Goal: Information Seeking & Learning: Learn about a topic

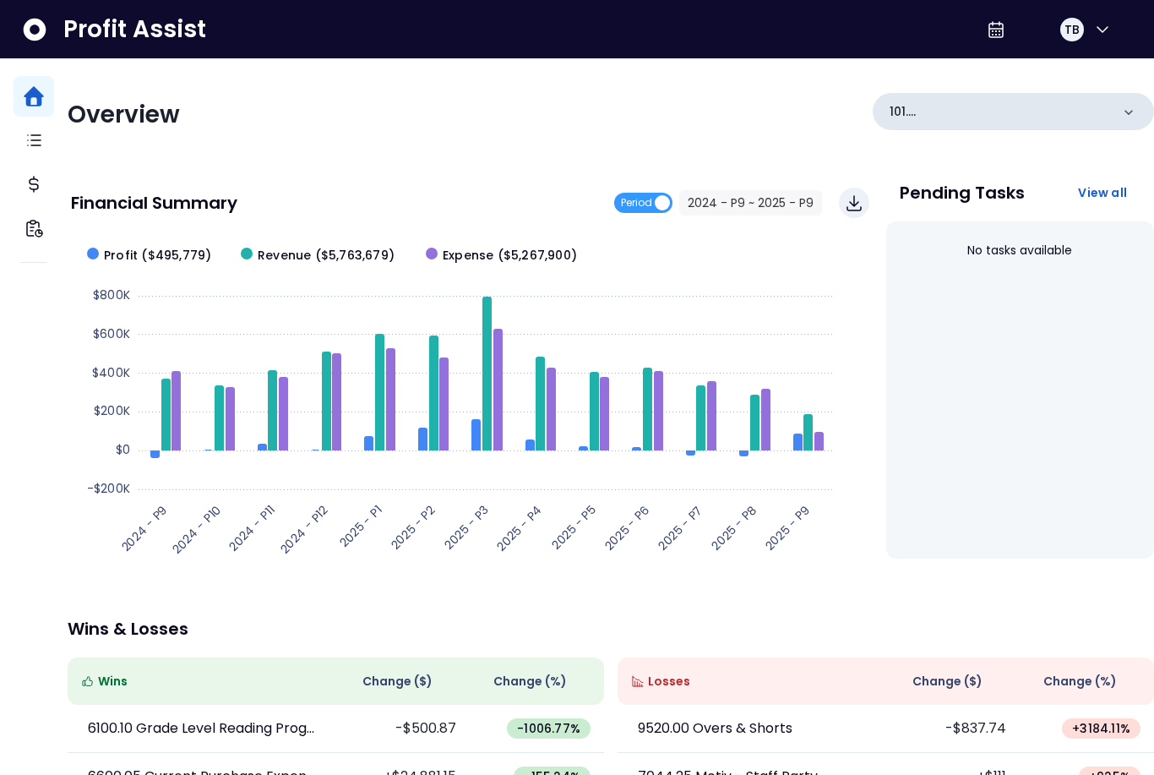
click at [1044, 116] on p "101. Landside([GEOGRAPHIC_DATA])" at bounding box center [1000, 112] width 221 height 18
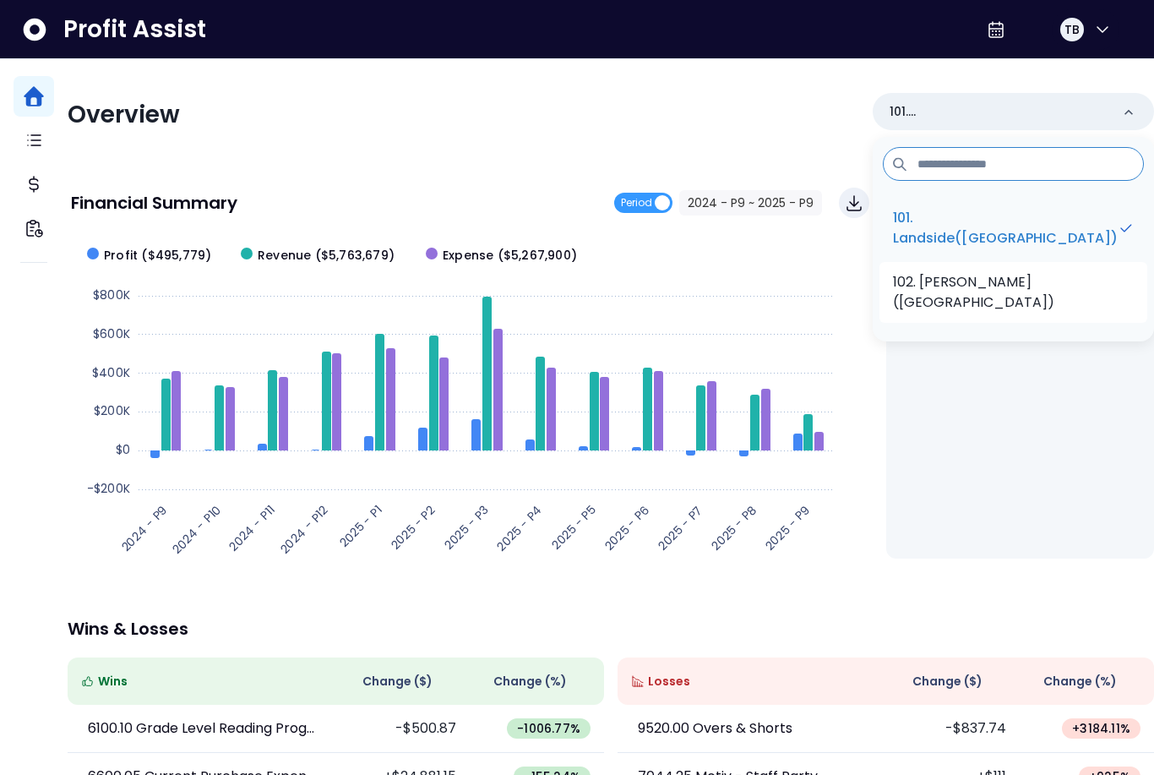
click at [1021, 280] on p "102. [PERSON_NAME]([GEOGRAPHIC_DATA])" at bounding box center [1013, 292] width 241 height 41
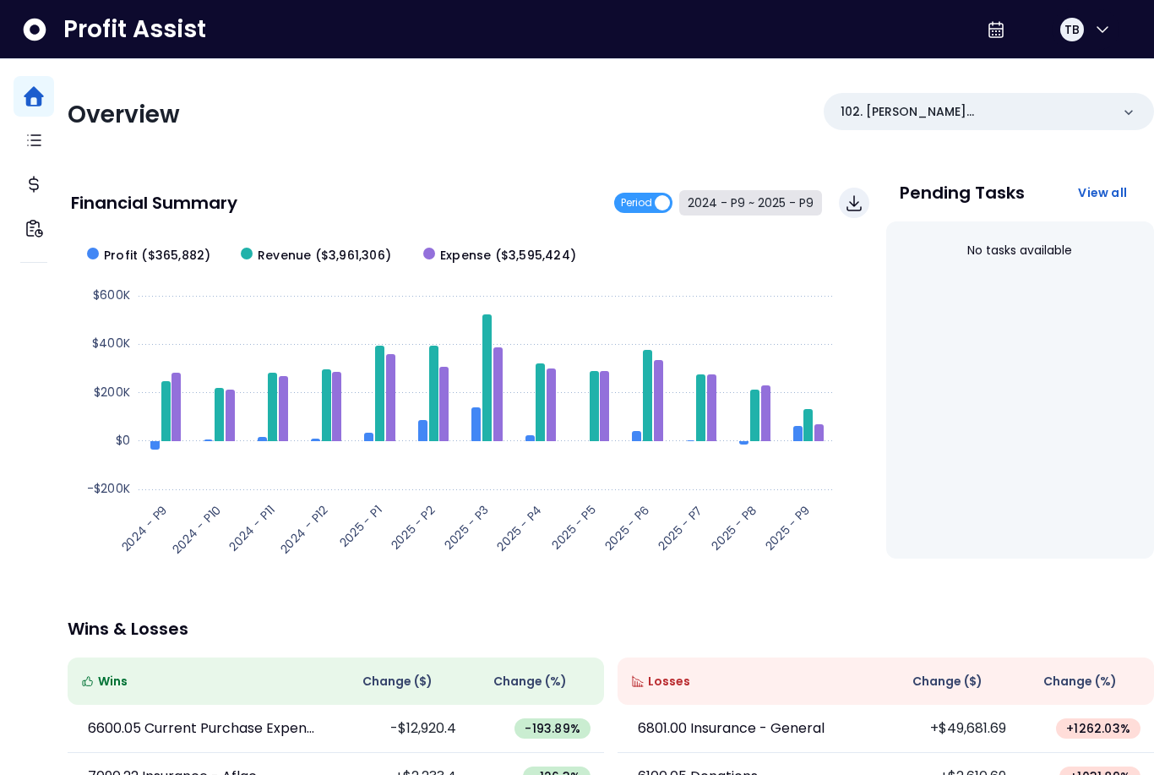
click at [754, 193] on button "2024 - P9 ~ 2025 - P9" at bounding box center [750, 202] width 143 height 25
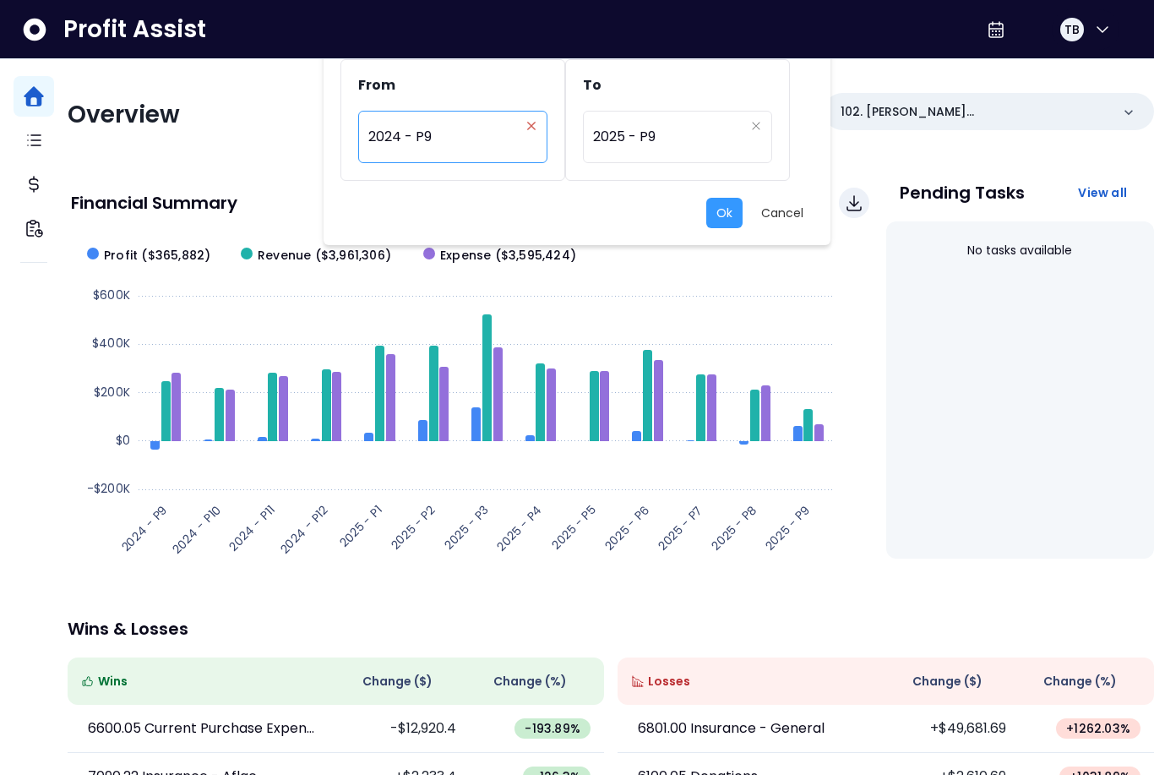
click at [535, 127] on icon "close" at bounding box center [531, 126] width 10 height 10
click at [685, 131] on span "2025 - P9" at bounding box center [668, 136] width 151 height 39
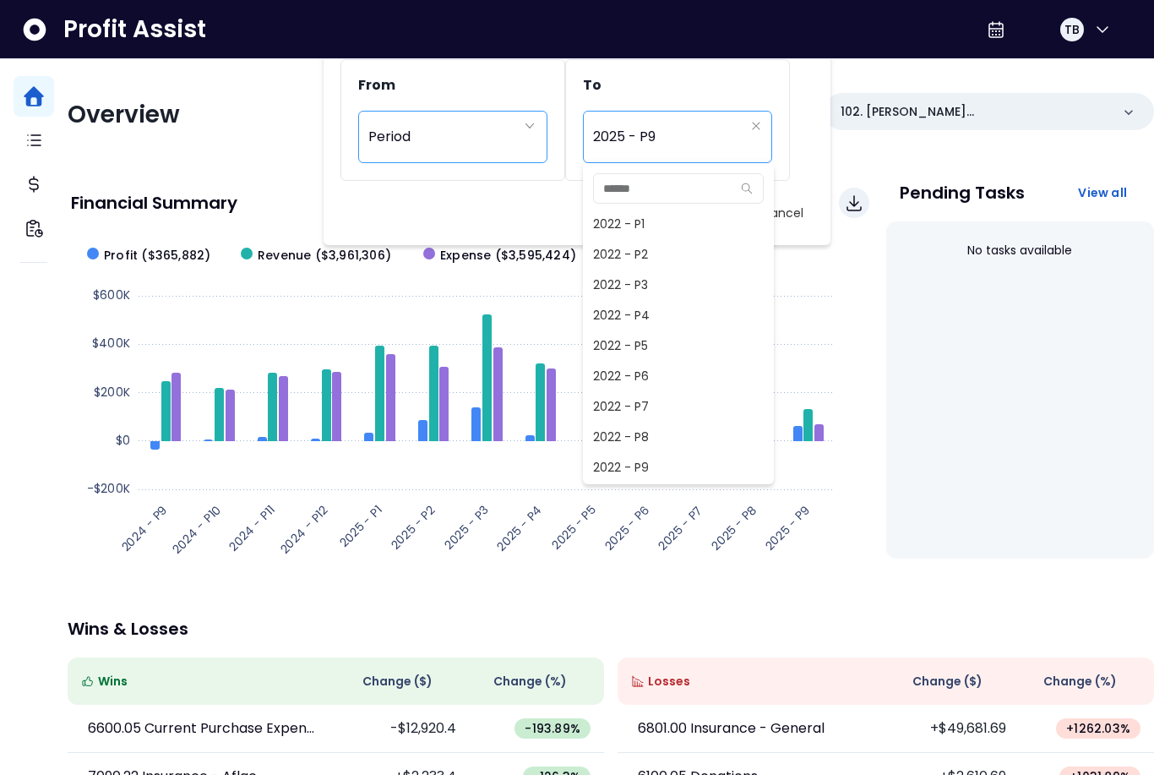
scroll to position [1095, 0]
click at [652, 440] on span "2025 - P8" at bounding box center [678, 437] width 191 height 30
type input "*********"
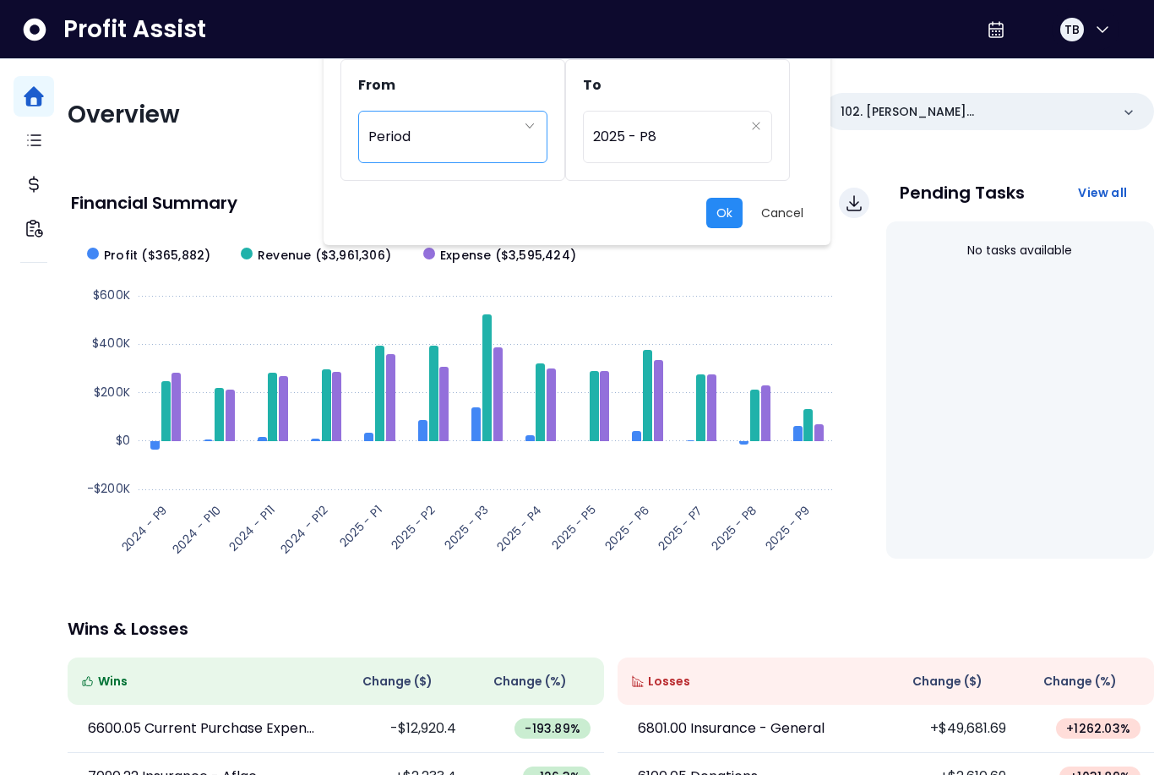
click at [706, 211] on button "Ok" at bounding box center [724, 213] width 36 height 30
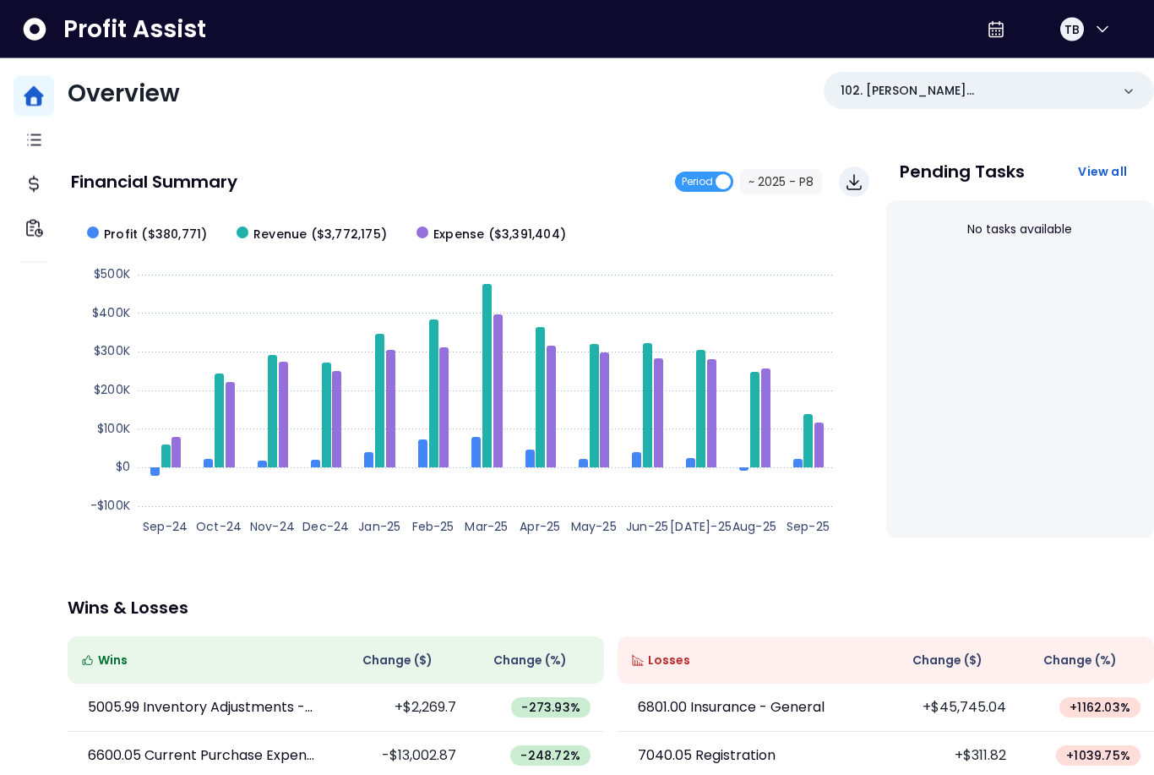
scroll to position [0, 0]
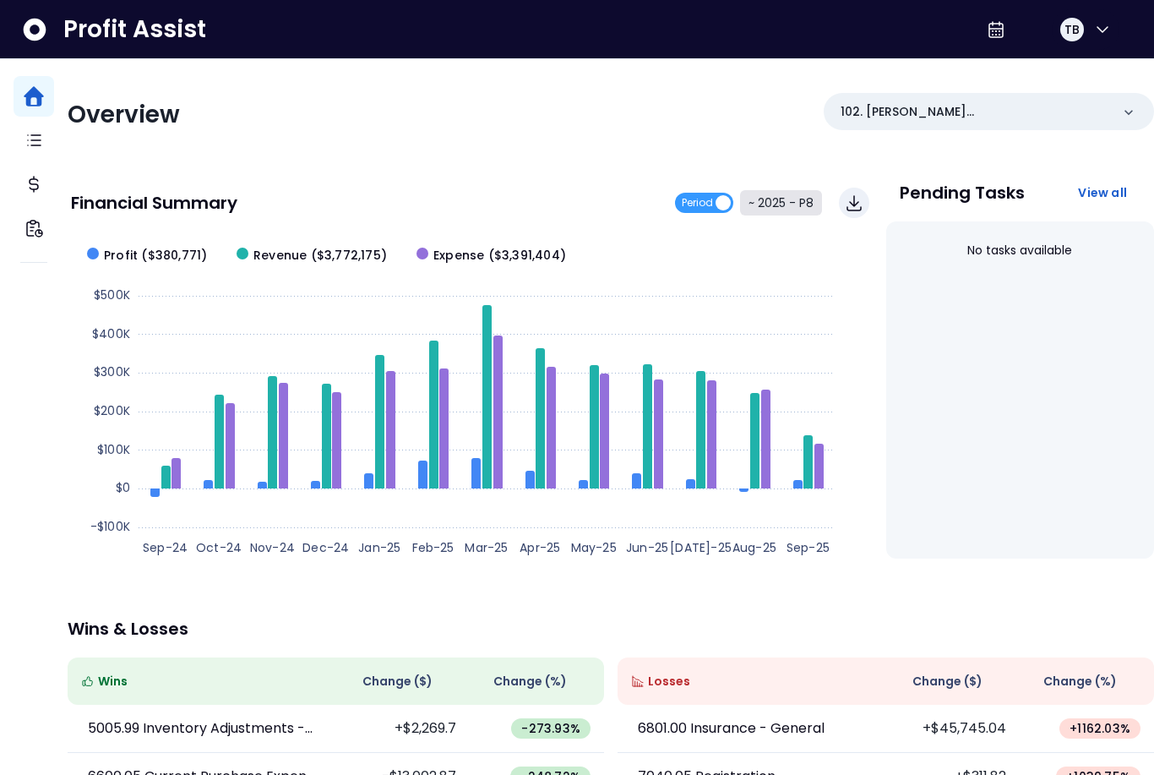
click at [775, 193] on button "~ 2025 - P8" at bounding box center [781, 202] width 82 height 25
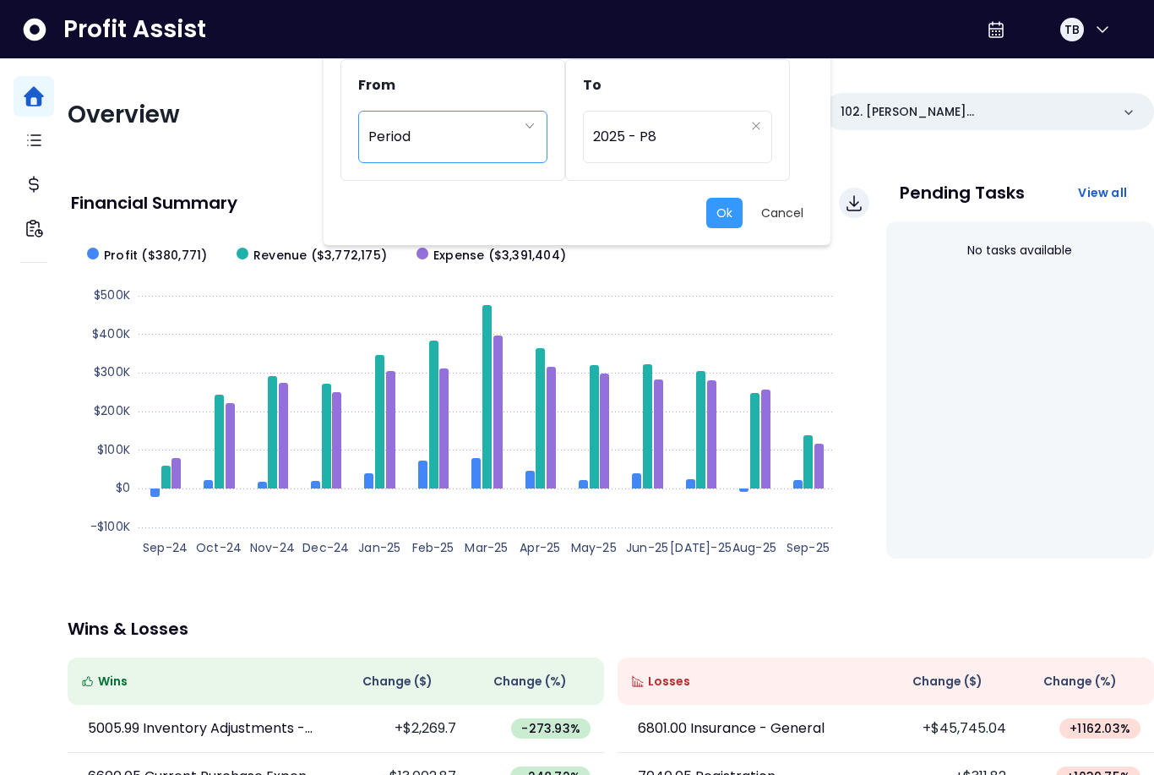
click at [442, 119] on div "Period" at bounding box center [443, 136] width 151 height 39
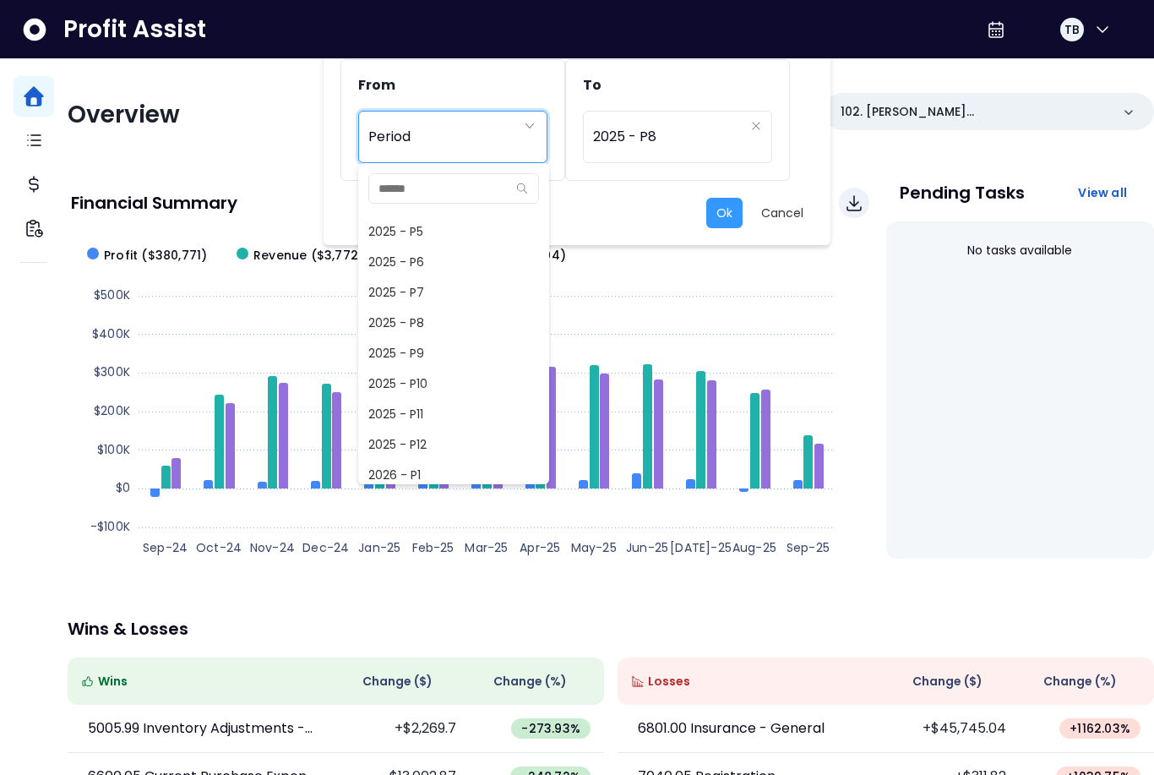
scroll to position [1203, 0]
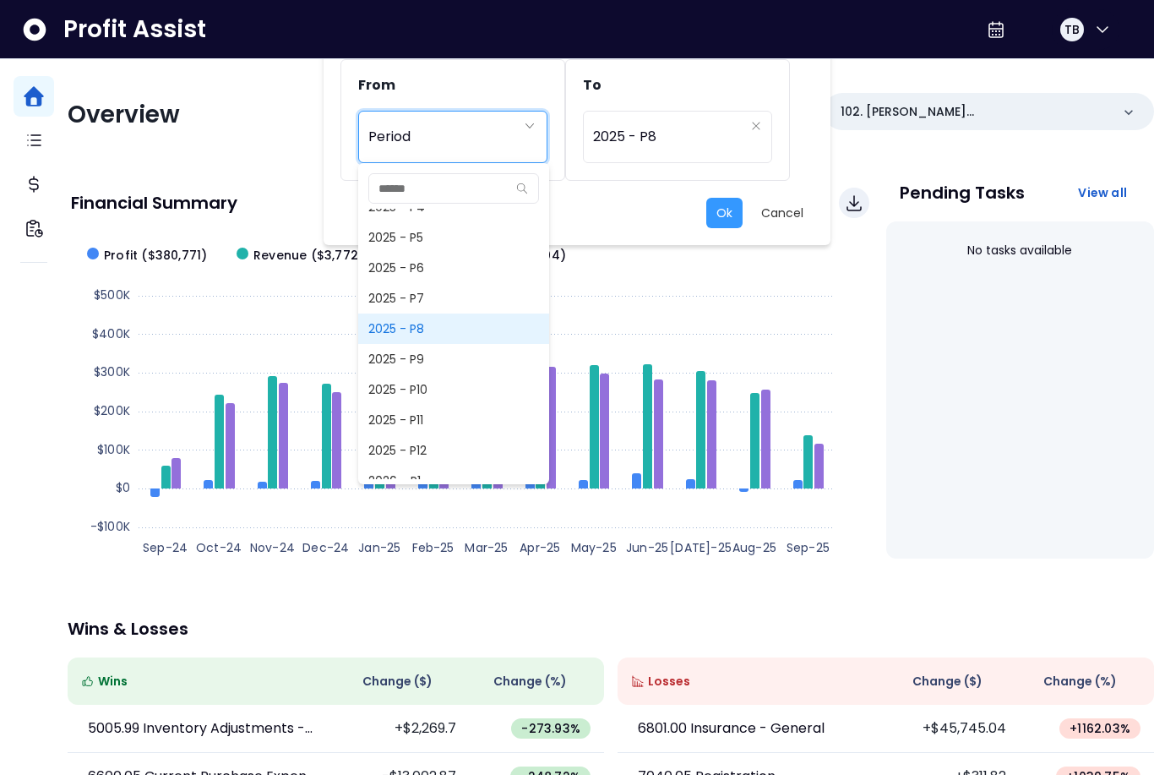
click at [413, 334] on span "2025 - P8" at bounding box center [453, 328] width 191 height 30
type input "*********"
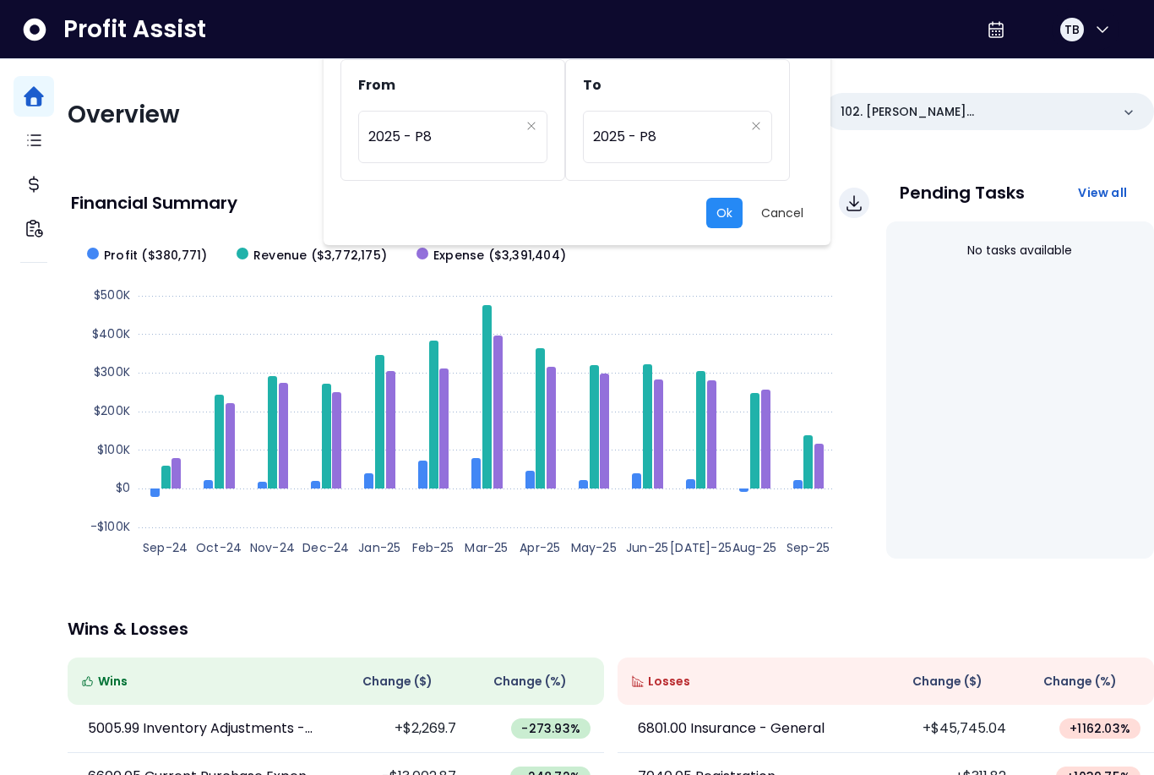
click at [719, 206] on button "Ok" at bounding box center [724, 213] width 36 height 30
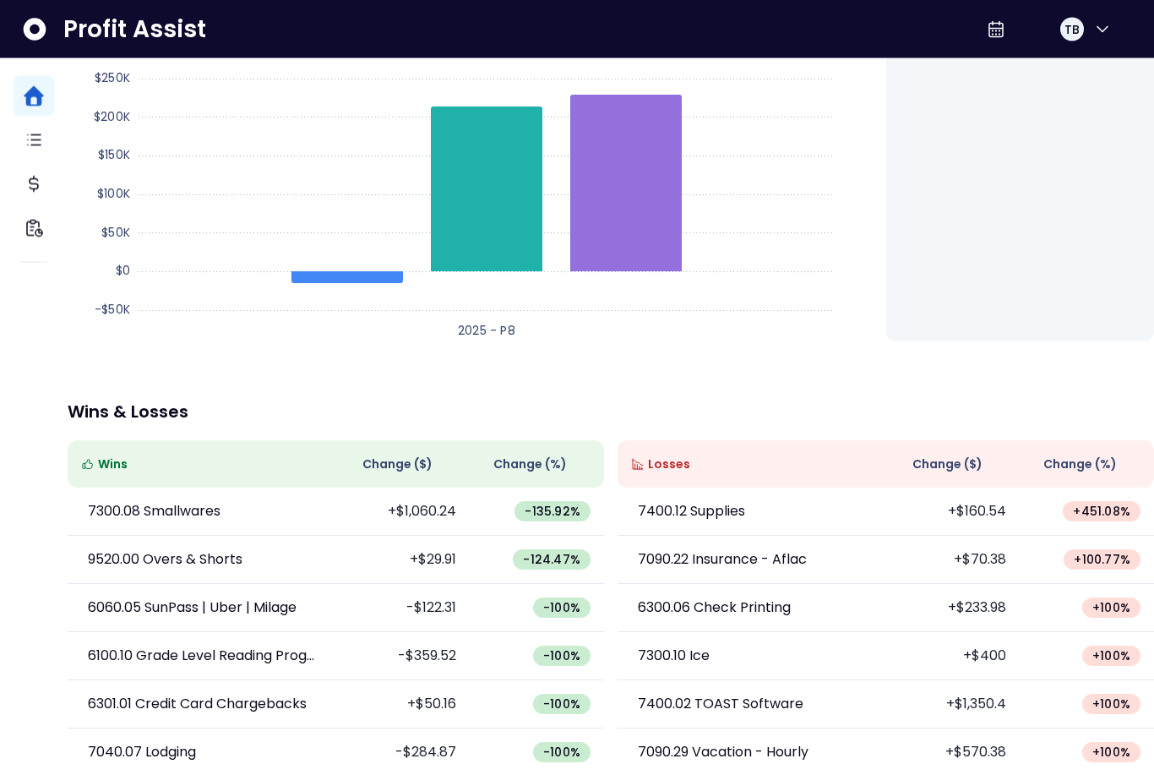
scroll to position [217, 0]
click at [962, 469] on span "Change ( $ )" at bounding box center [947, 464] width 70 height 18
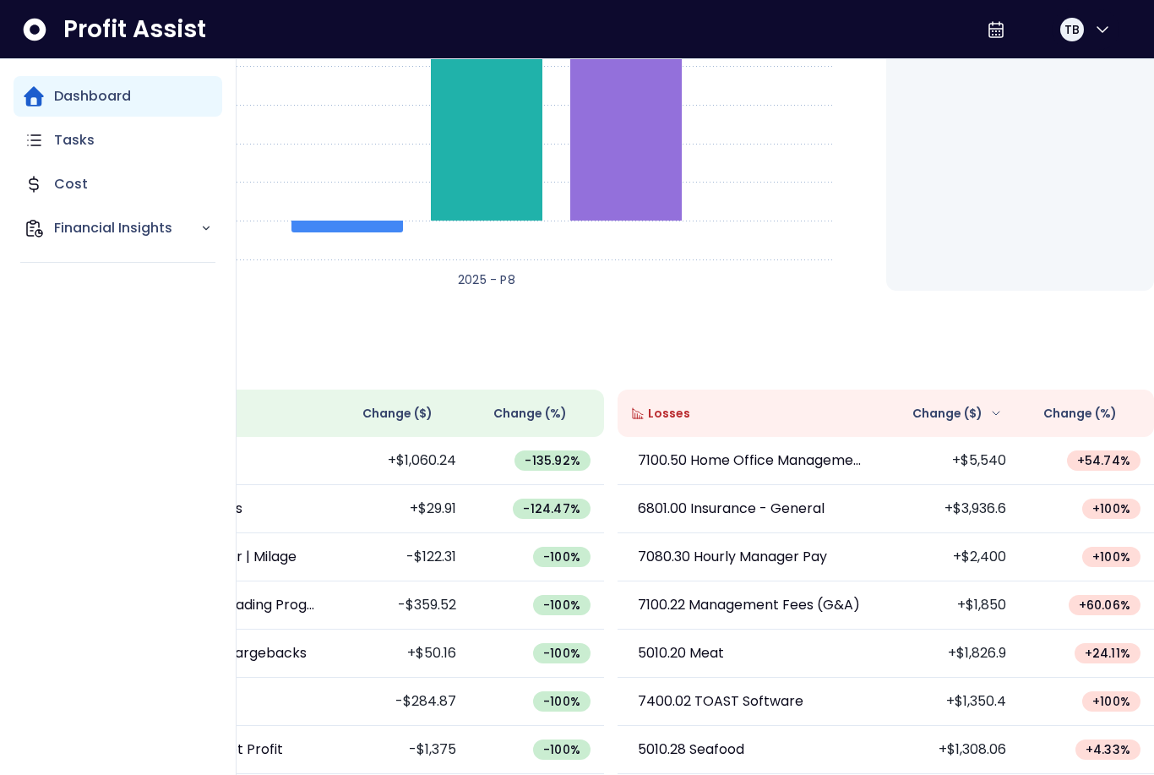
scroll to position [272, 0]
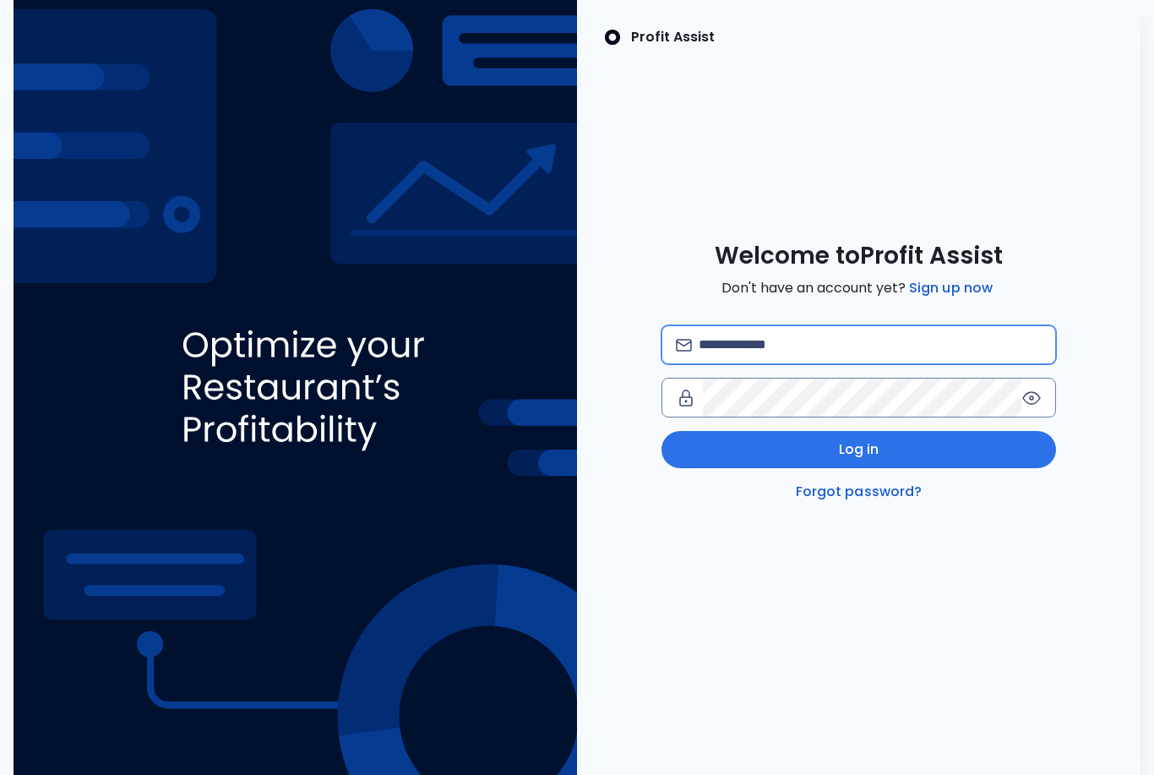
type input "**********"
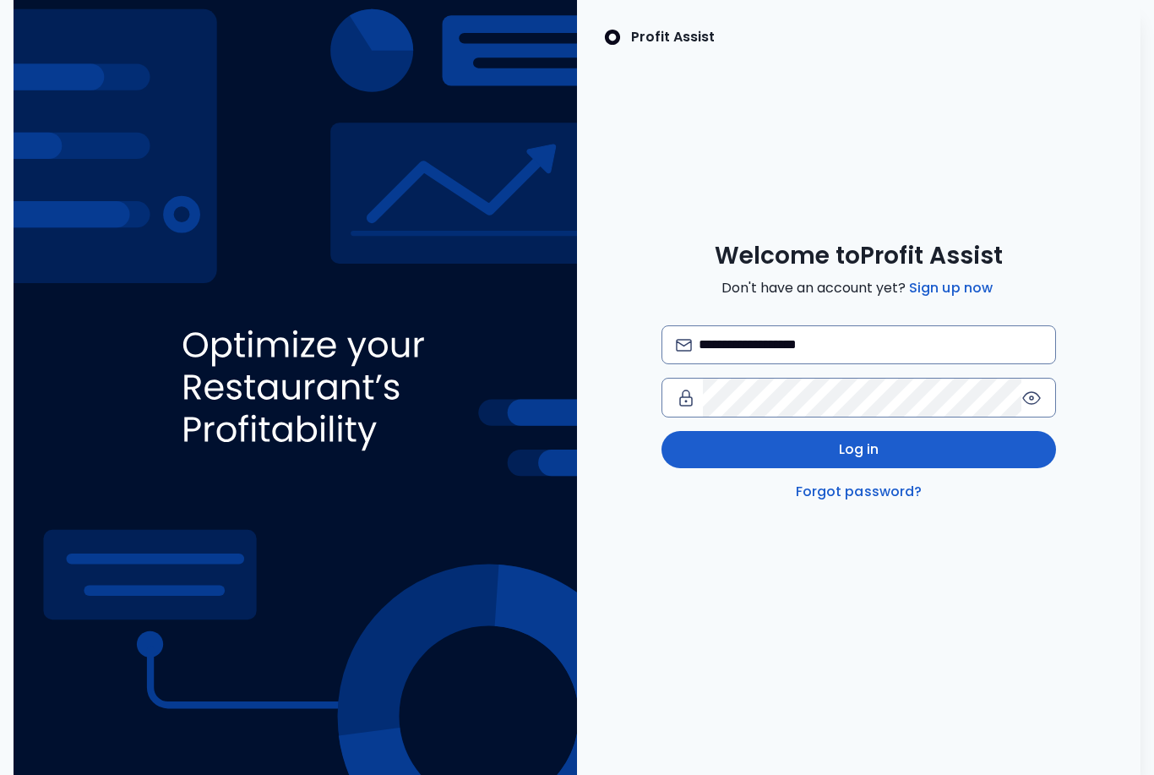
click at [866, 460] on span "Log in" at bounding box center [859, 449] width 41 height 20
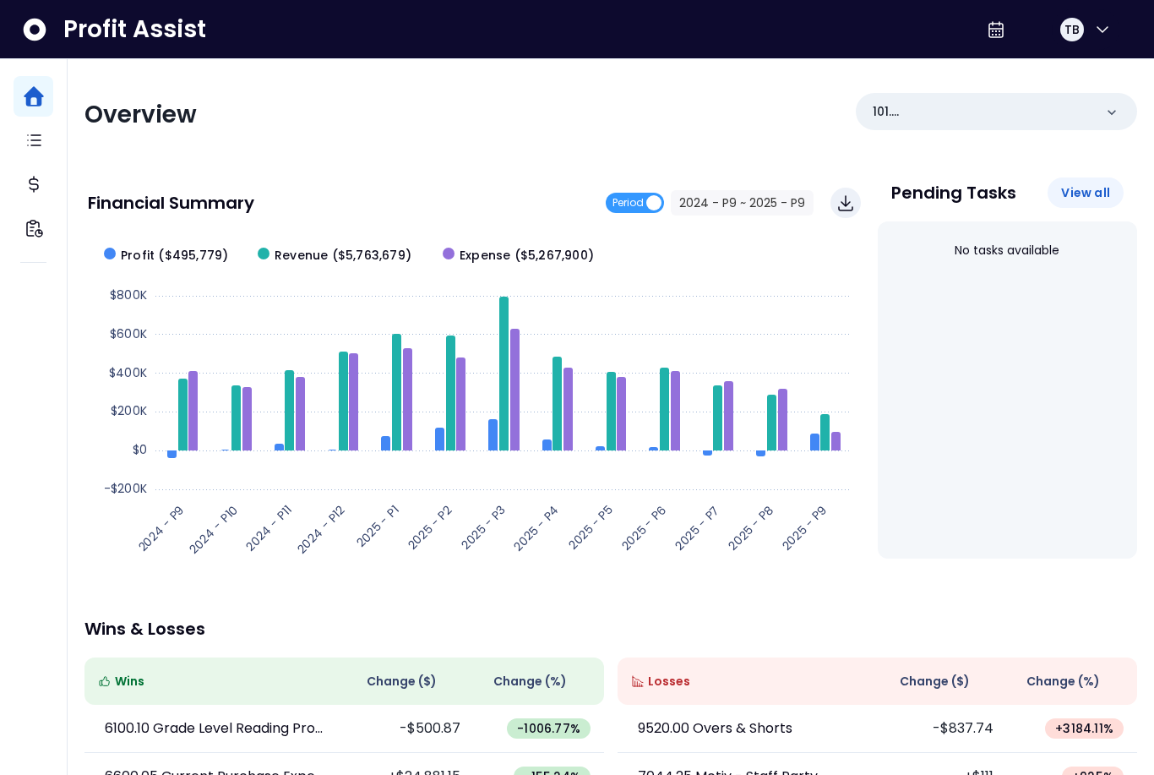
click at [1103, 198] on span "View all" at bounding box center [1085, 192] width 49 height 17
click at [1092, 118] on p "101. Landside([GEOGRAPHIC_DATA])" at bounding box center [983, 112] width 221 height 18
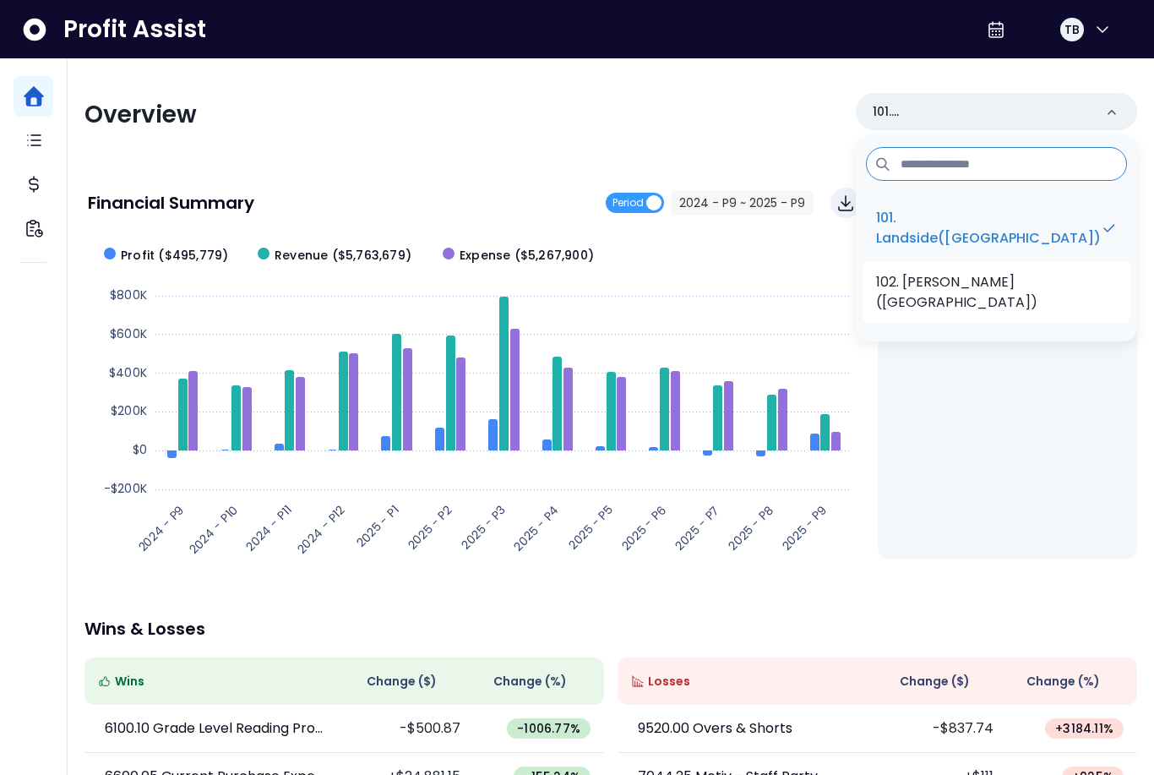
click at [1039, 278] on p "102. [PERSON_NAME]([GEOGRAPHIC_DATA])" at bounding box center [996, 292] width 241 height 41
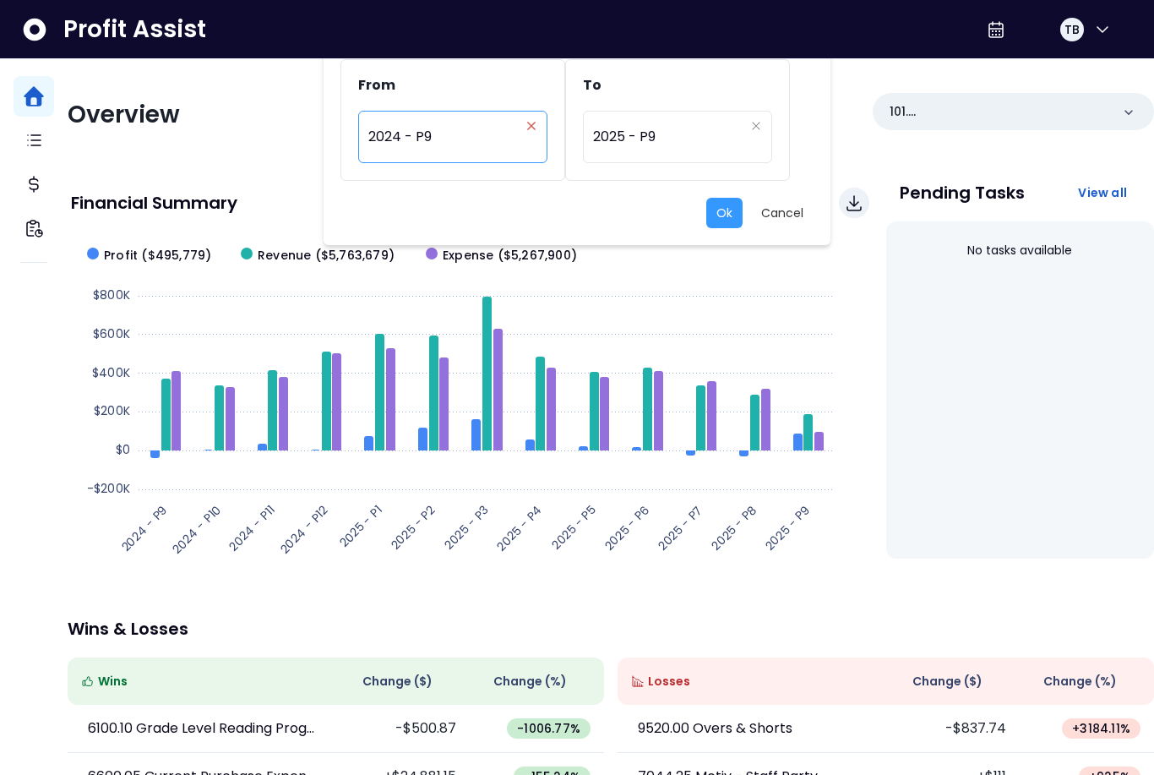
click at [527, 131] on button "Clear" at bounding box center [531, 125] width 10 height 17
click at [515, 144] on div "Period" at bounding box center [443, 136] width 151 height 39
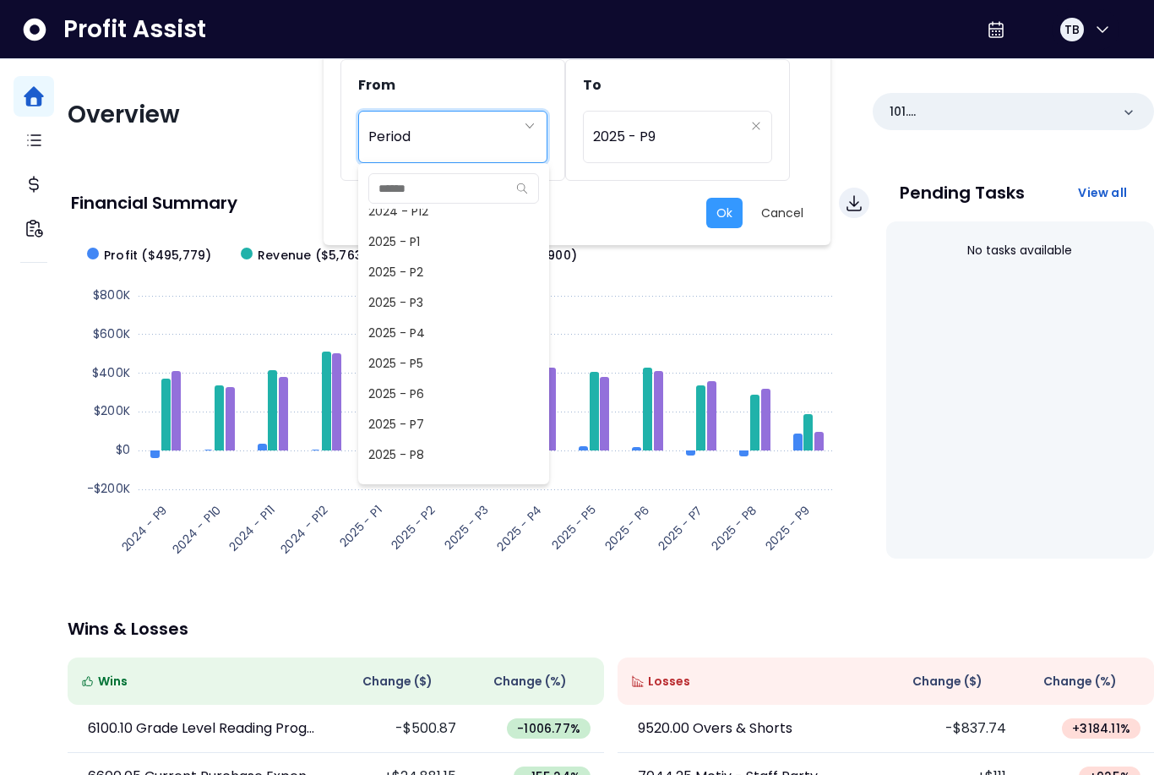
scroll to position [1083, 0]
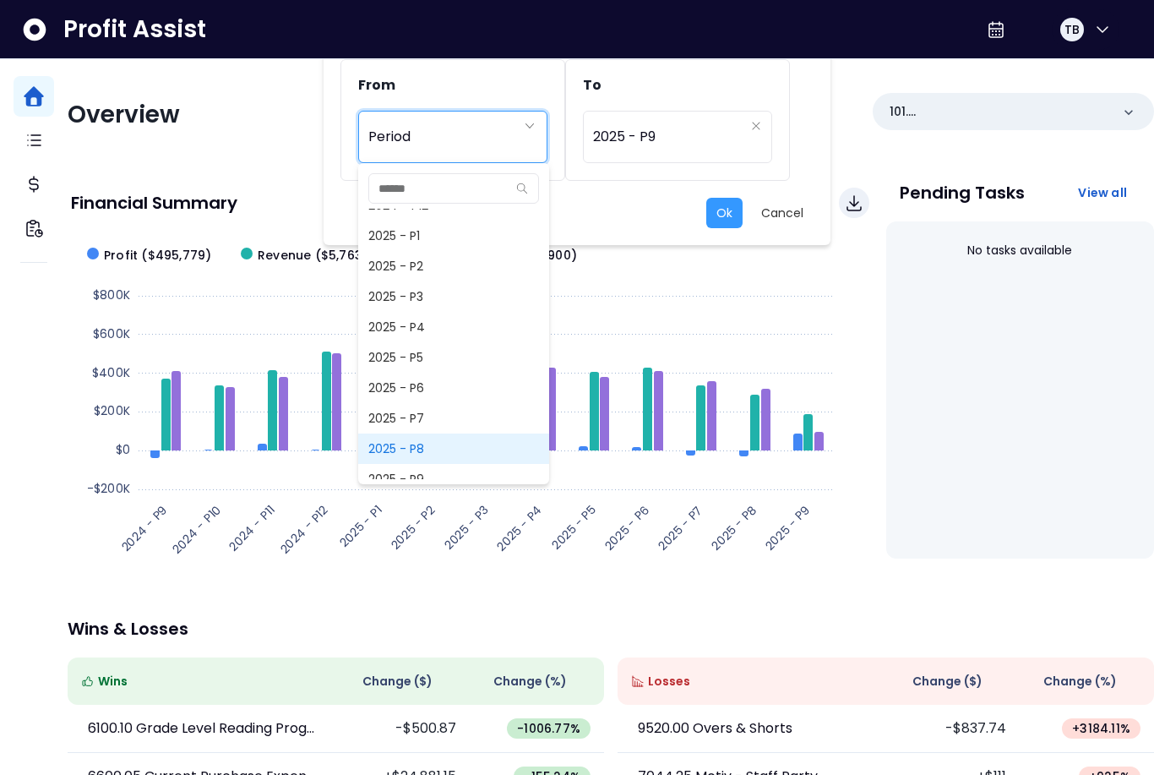
click at [434, 449] on span "2025 - P8" at bounding box center [453, 448] width 191 height 30
type input "*********"
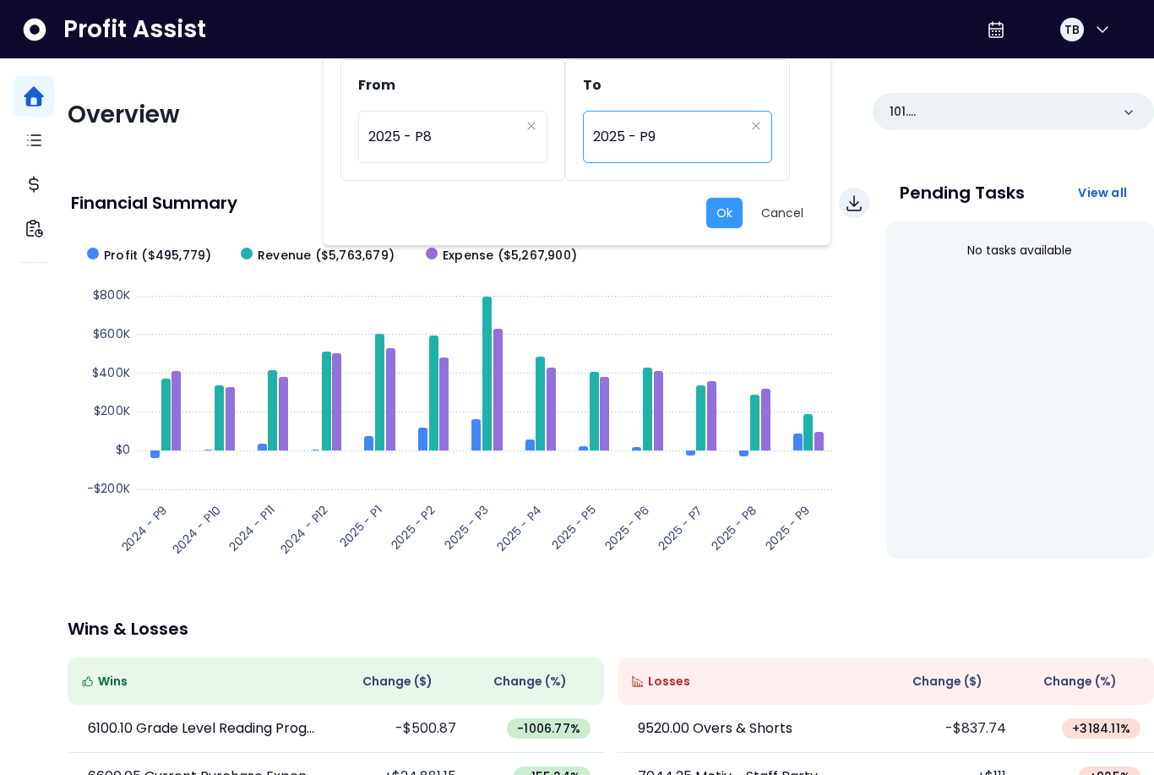
click at [754, 141] on div "********* 2025 - P9" at bounding box center [677, 137] width 189 height 52
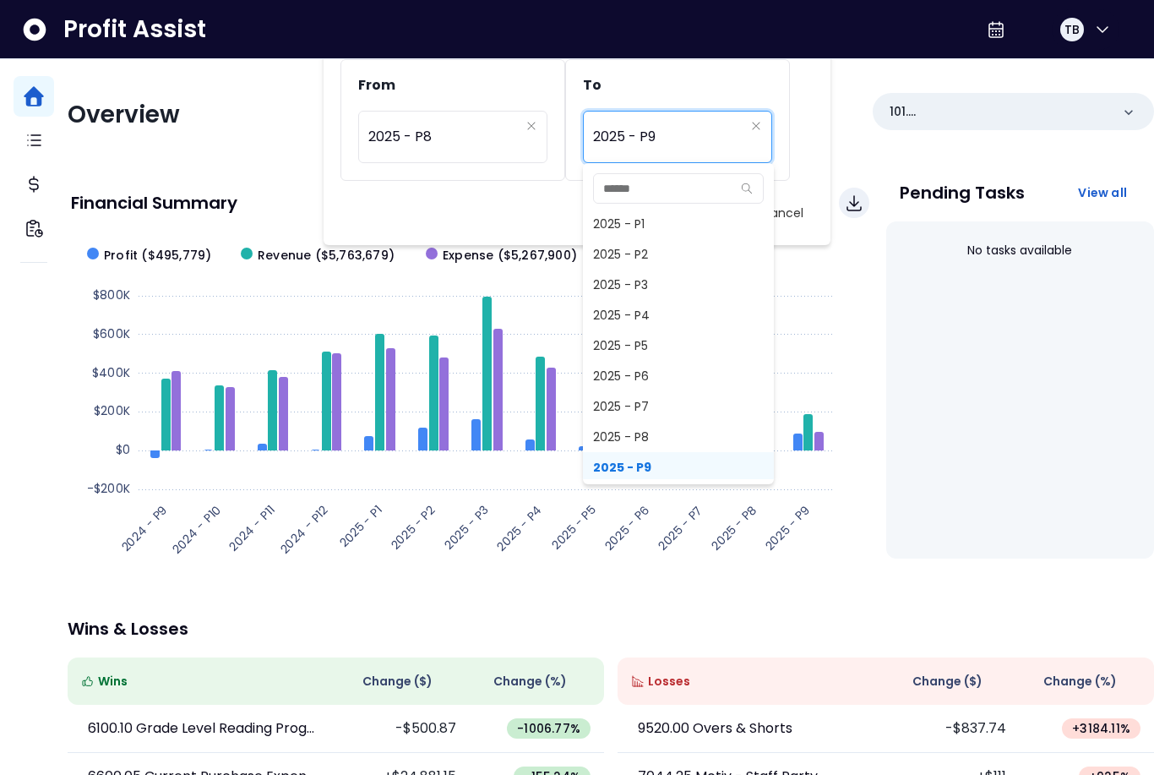
scroll to position [1102, 0]
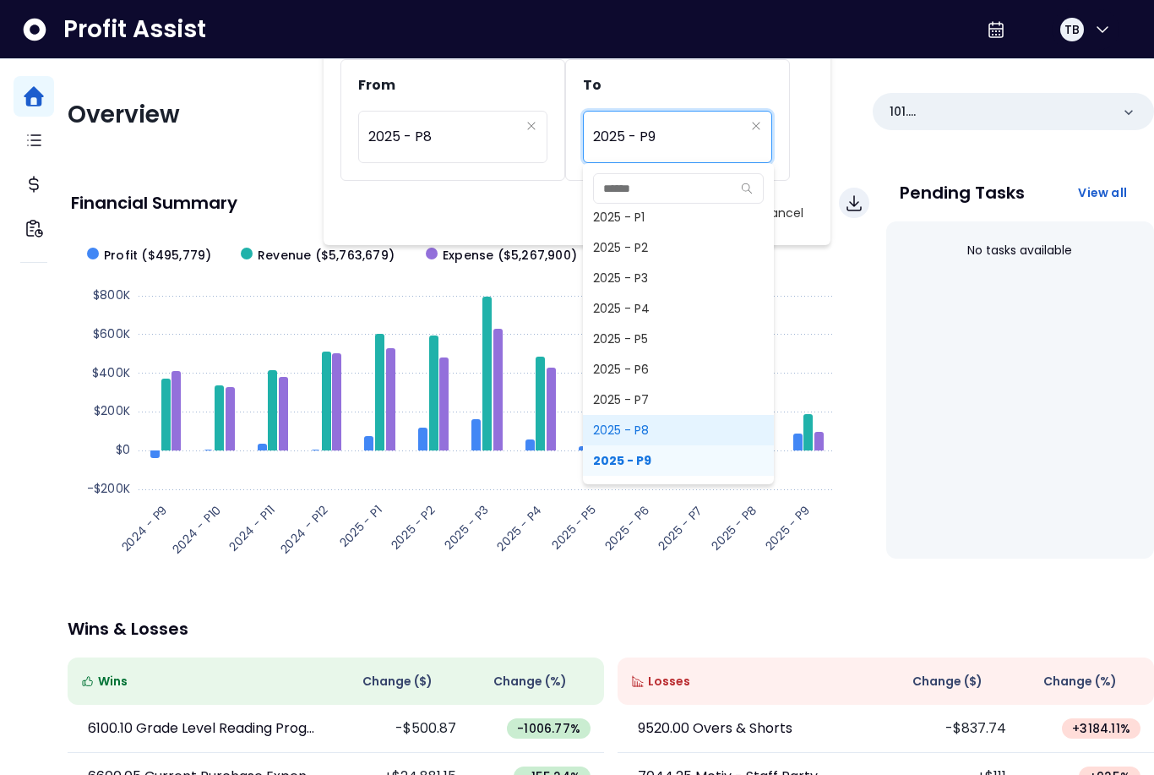
click at [655, 430] on span "2025 - P8" at bounding box center [678, 430] width 191 height 30
type input "*********"
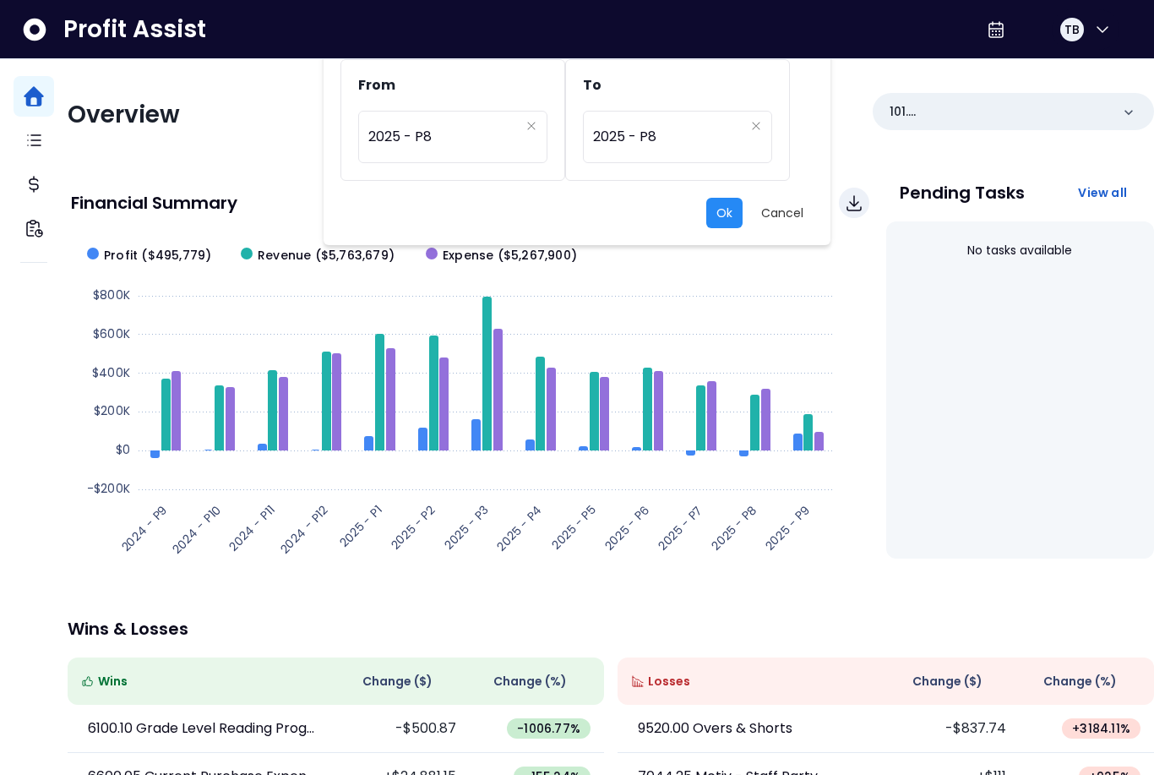
click at [721, 223] on button "Ok" at bounding box center [724, 213] width 36 height 30
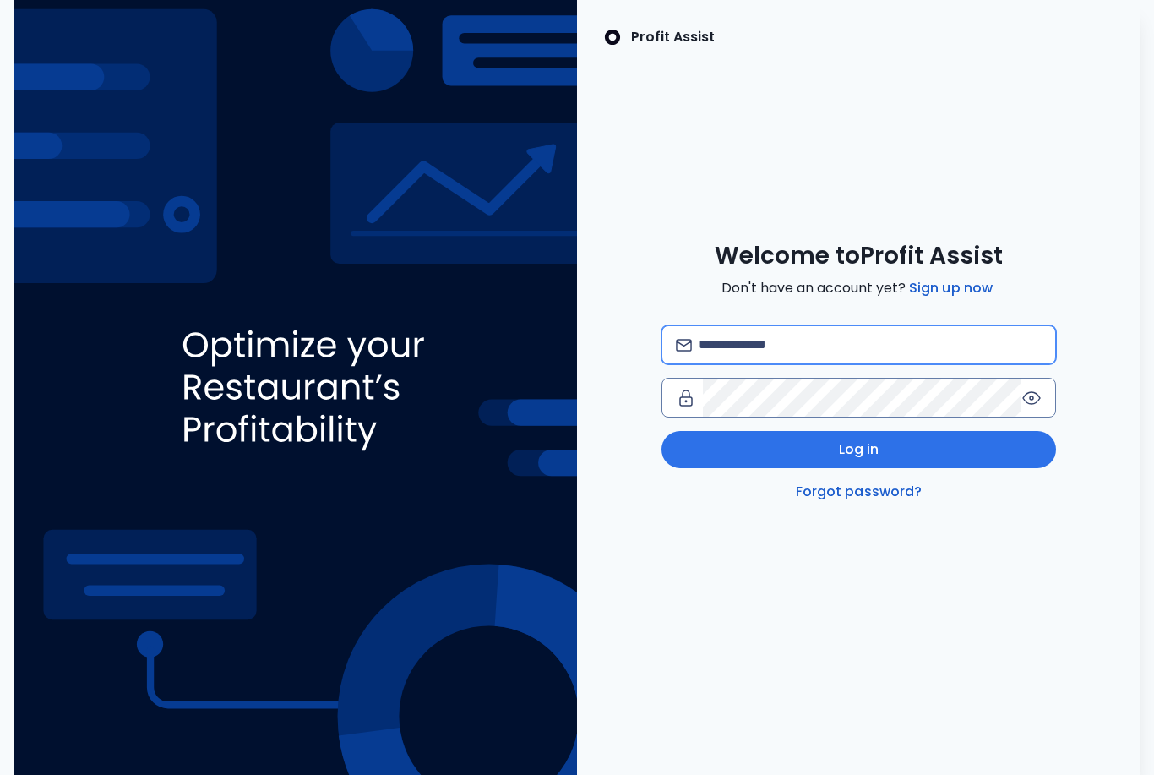
type input "**********"
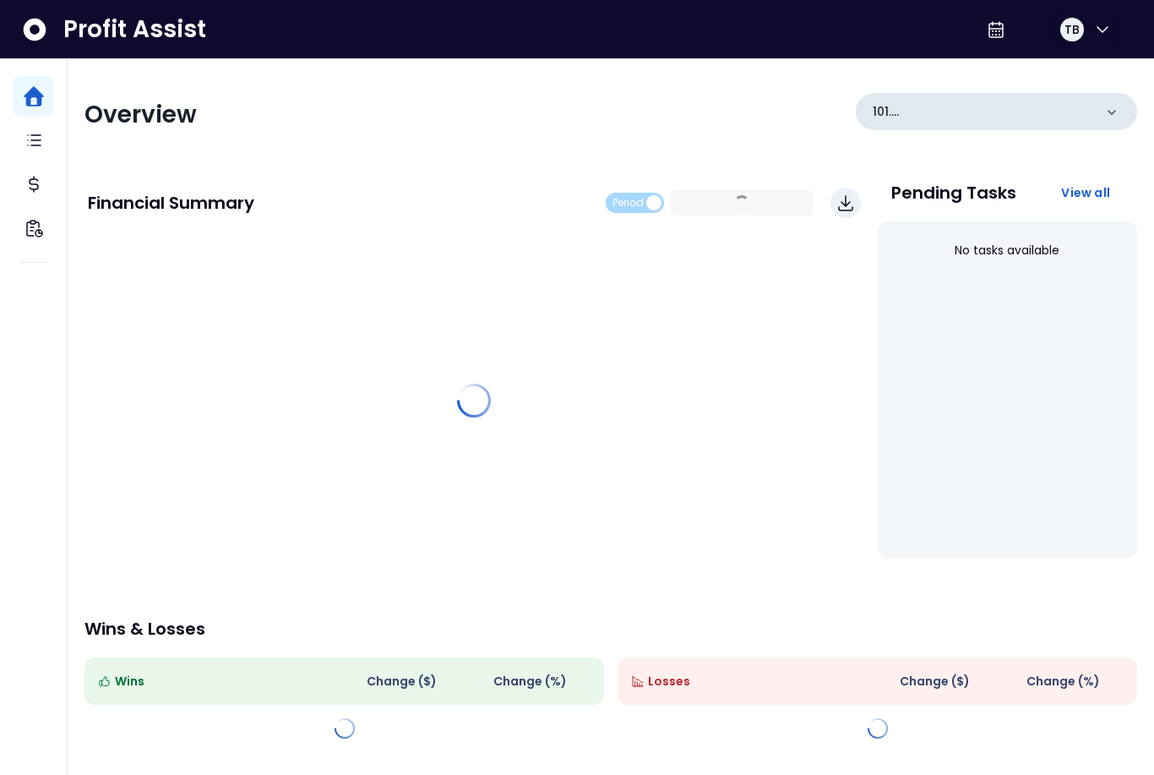
click at [1085, 95] on div "101. Landside([GEOGRAPHIC_DATA])" at bounding box center [996, 111] width 281 height 37
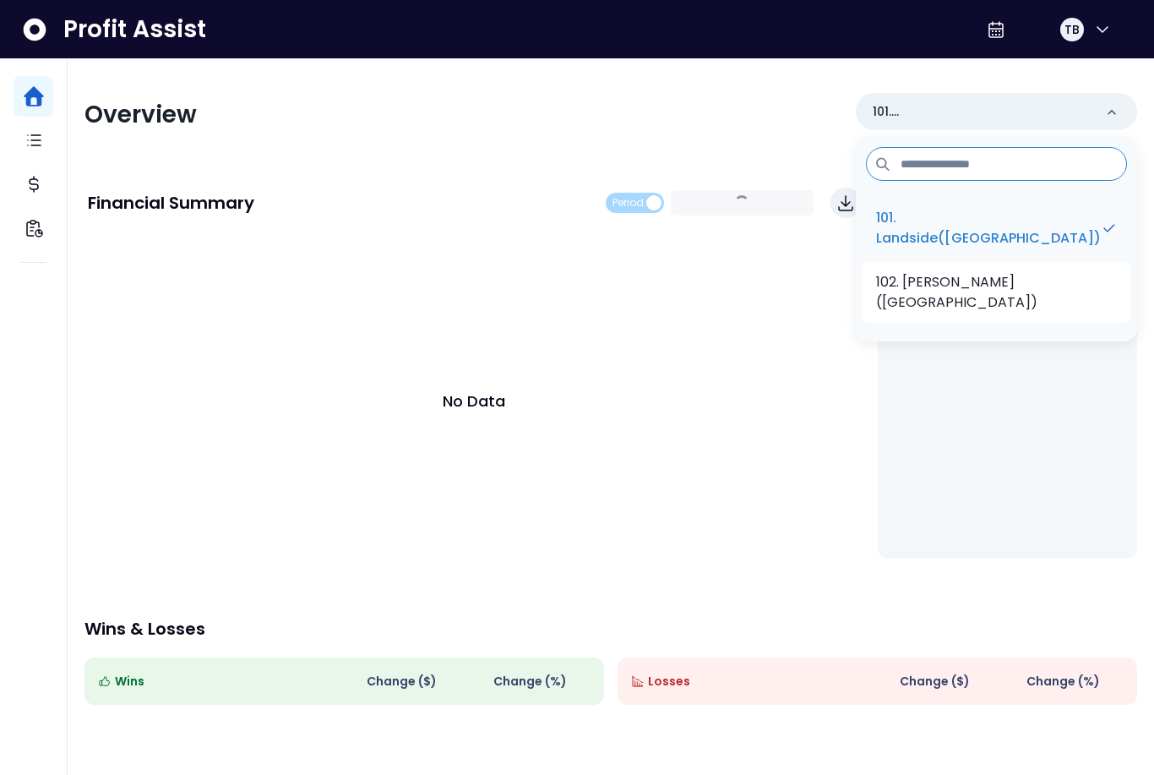
click at [1017, 293] on li "102. [PERSON_NAME]([GEOGRAPHIC_DATA])" at bounding box center [997, 292] width 268 height 61
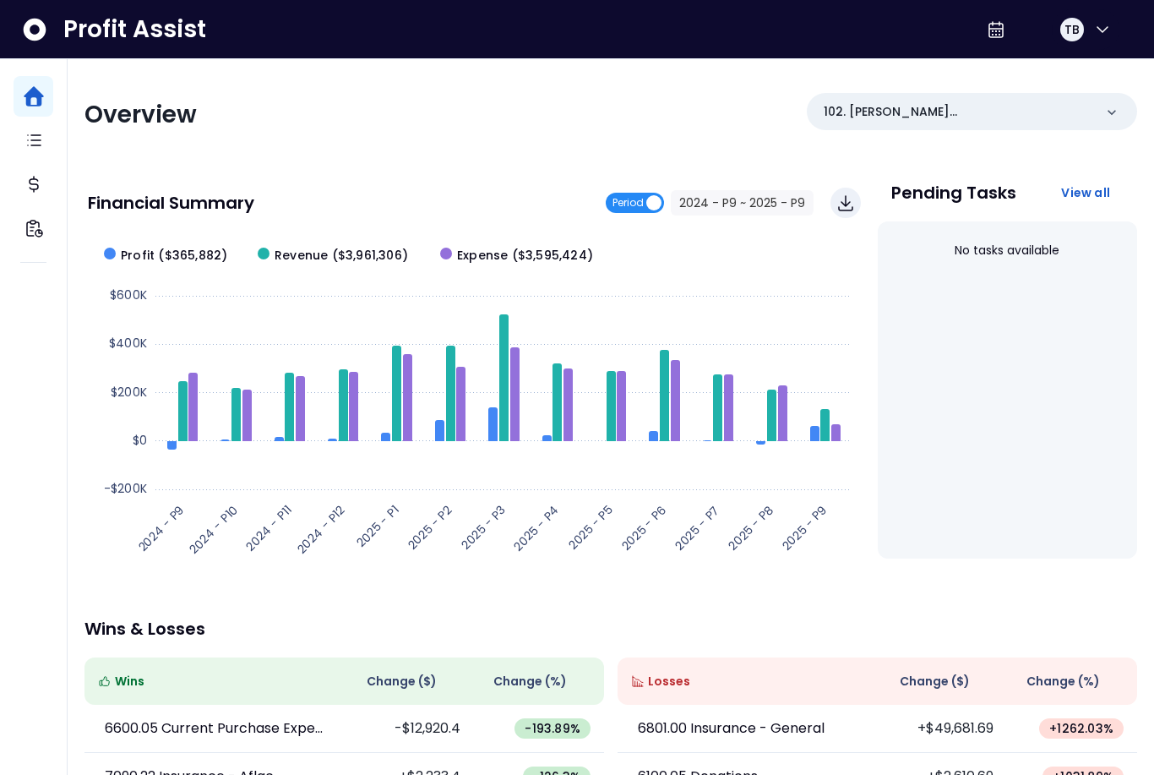
click at [639, 203] on span "Period" at bounding box center [628, 203] width 31 height 20
click at [694, 210] on input "**********" at bounding box center [715, 203] width 140 height 24
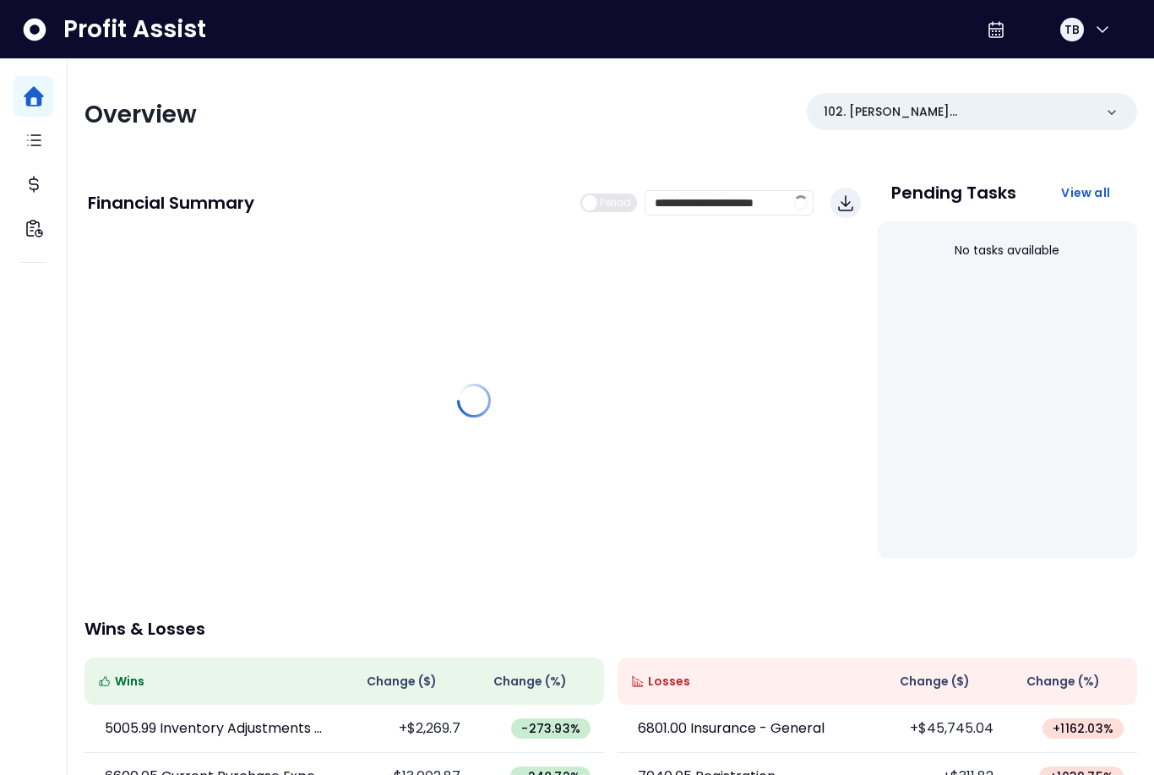
click at [626, 212] on label "Period" at bounding box center [609, 203] width 58 height 20
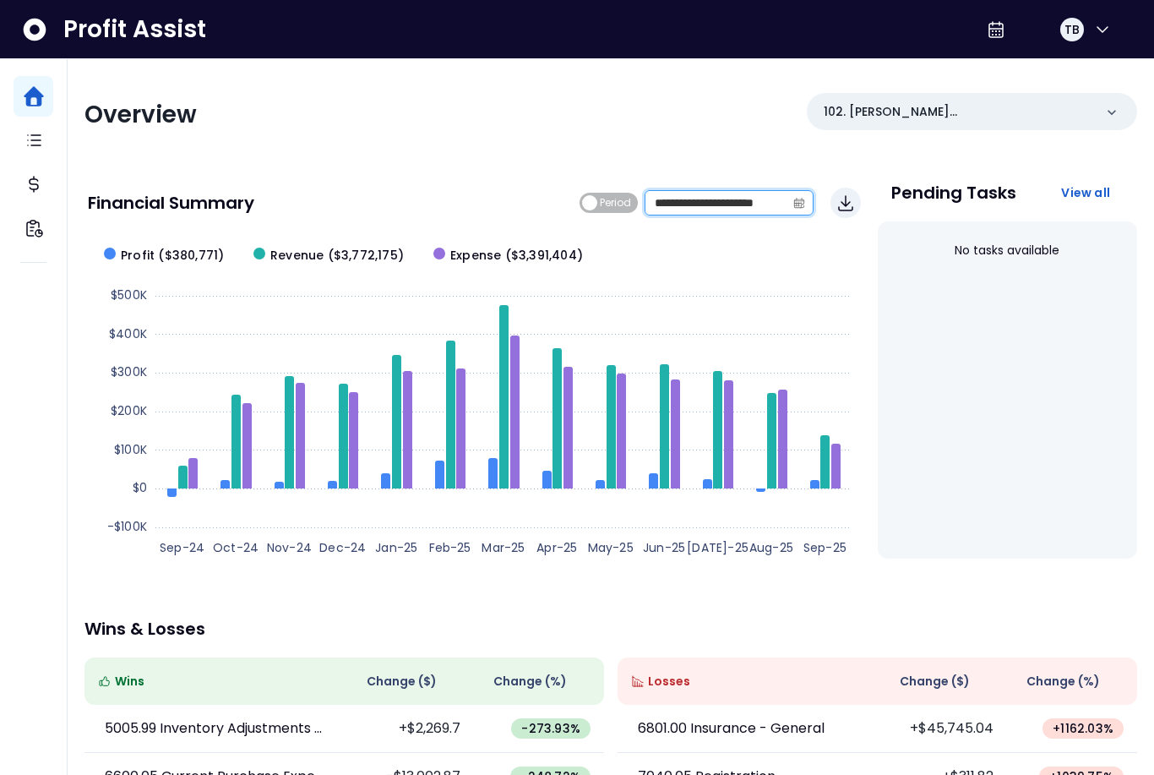
click at [708, 202] on input "**********" at bounding box center [715, 203] width 140 height 24
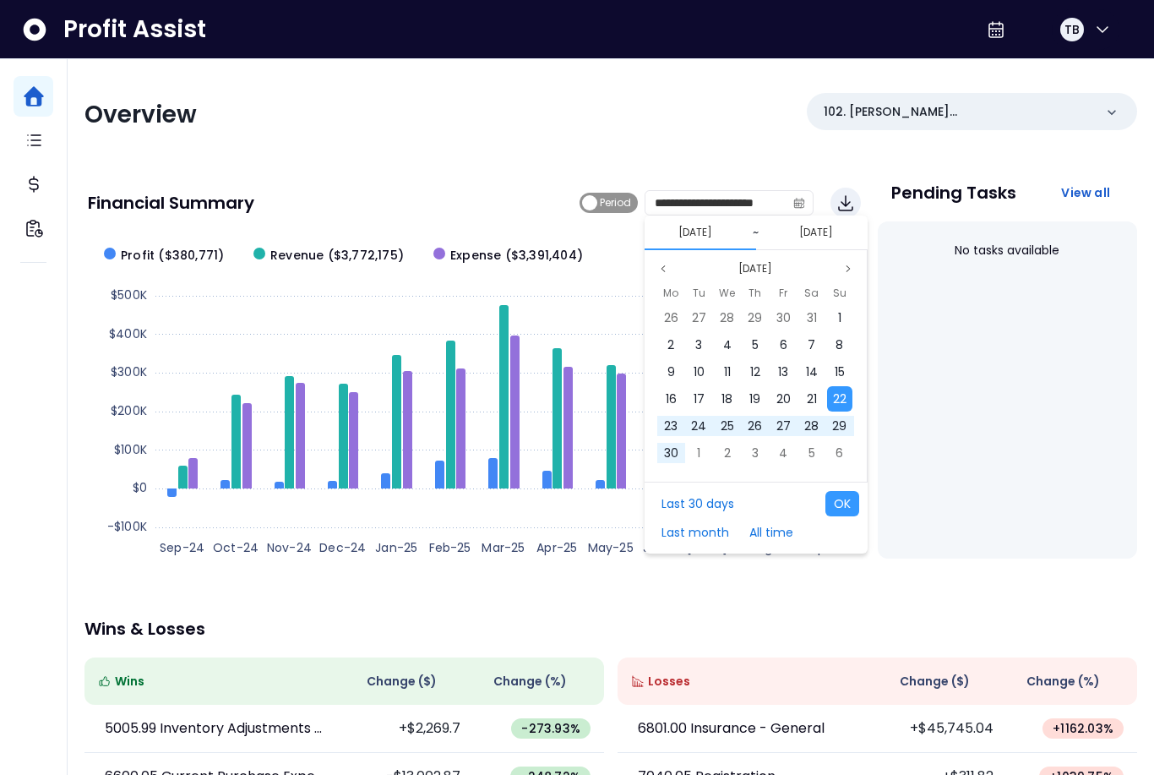
click at [607, 210] on span "Period" at bounding box center [615, 203] width 31 height 20
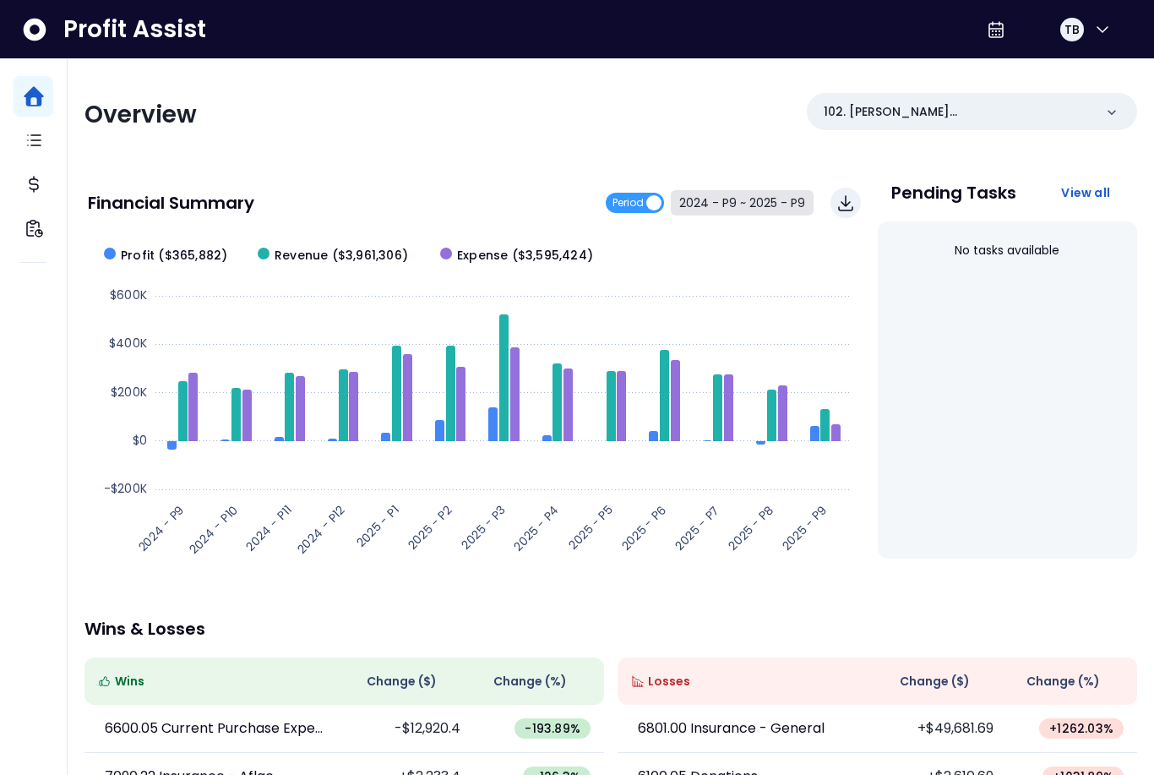
click at [756, 193] on button "2024 - P9 ~ 2025 - P9" at bounding box center [742, 202] width 143 height 25
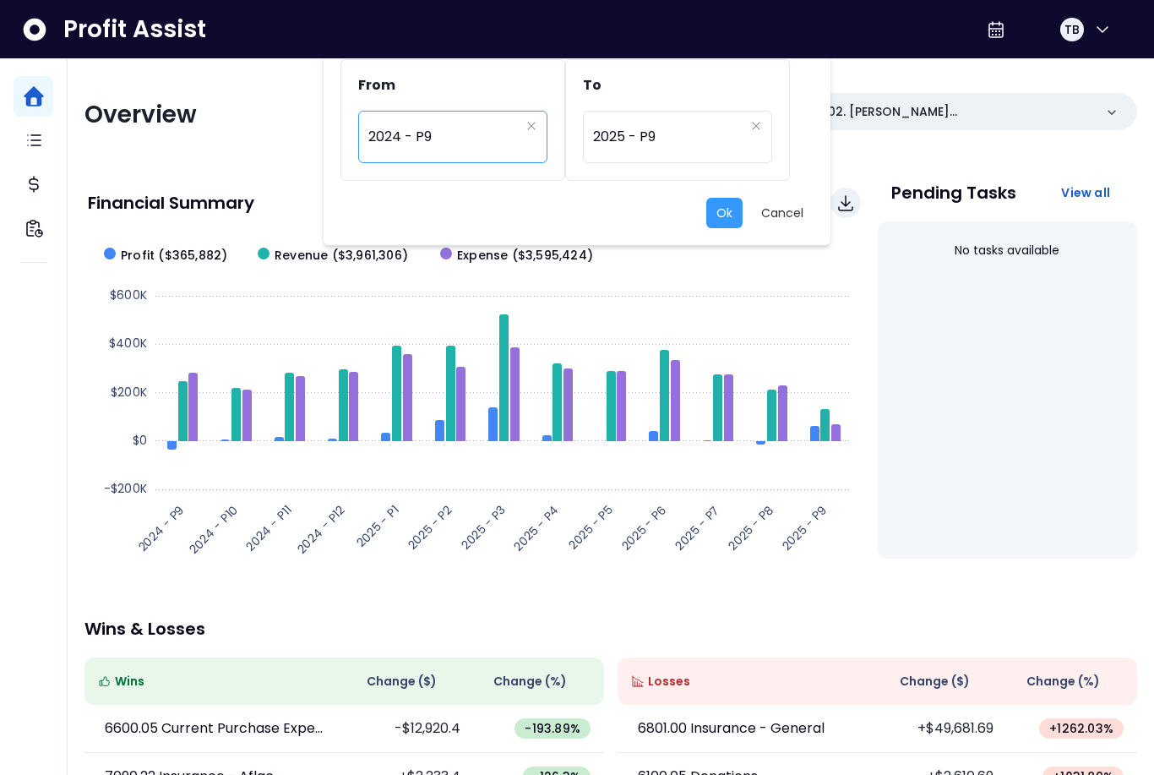
click at [518, 125] on span "2024 - P9" at bounding box center [443, 136] width 151 height 39
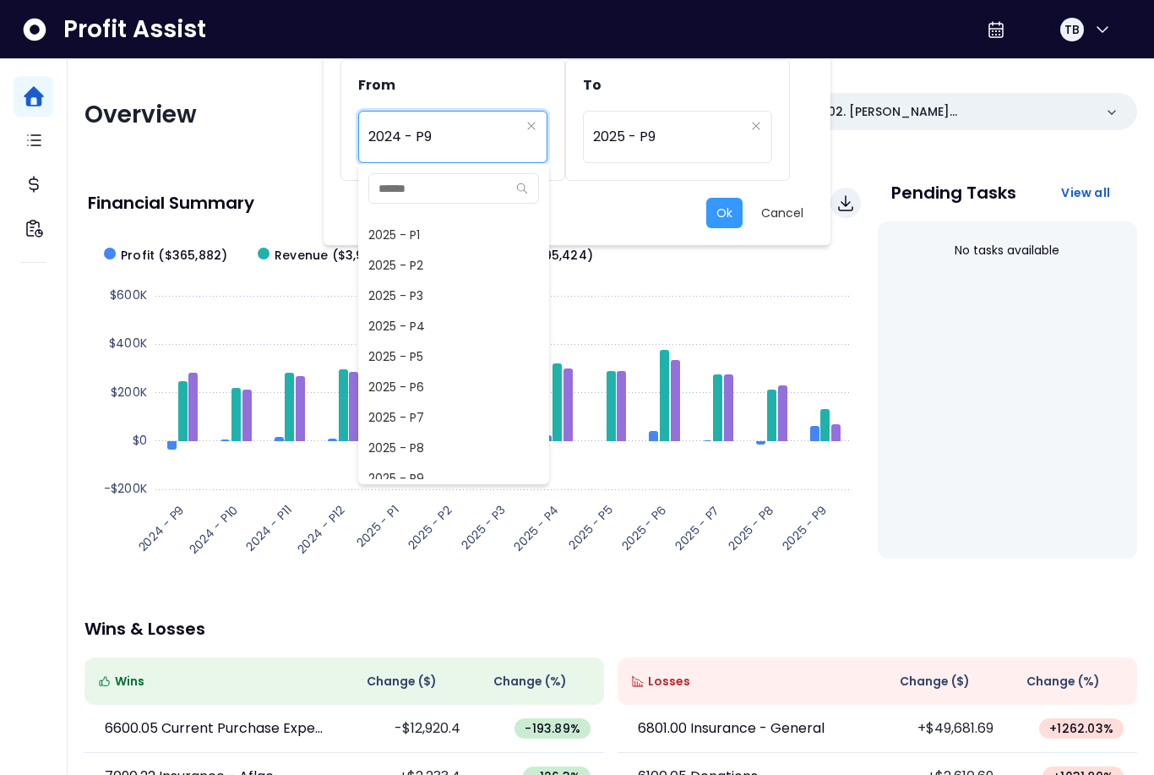
scroll to position [1120, 0]
click at [439, 414] on span "2025 - P8" at bounding box center [453, 411] width 191 height 30
type input "*********"
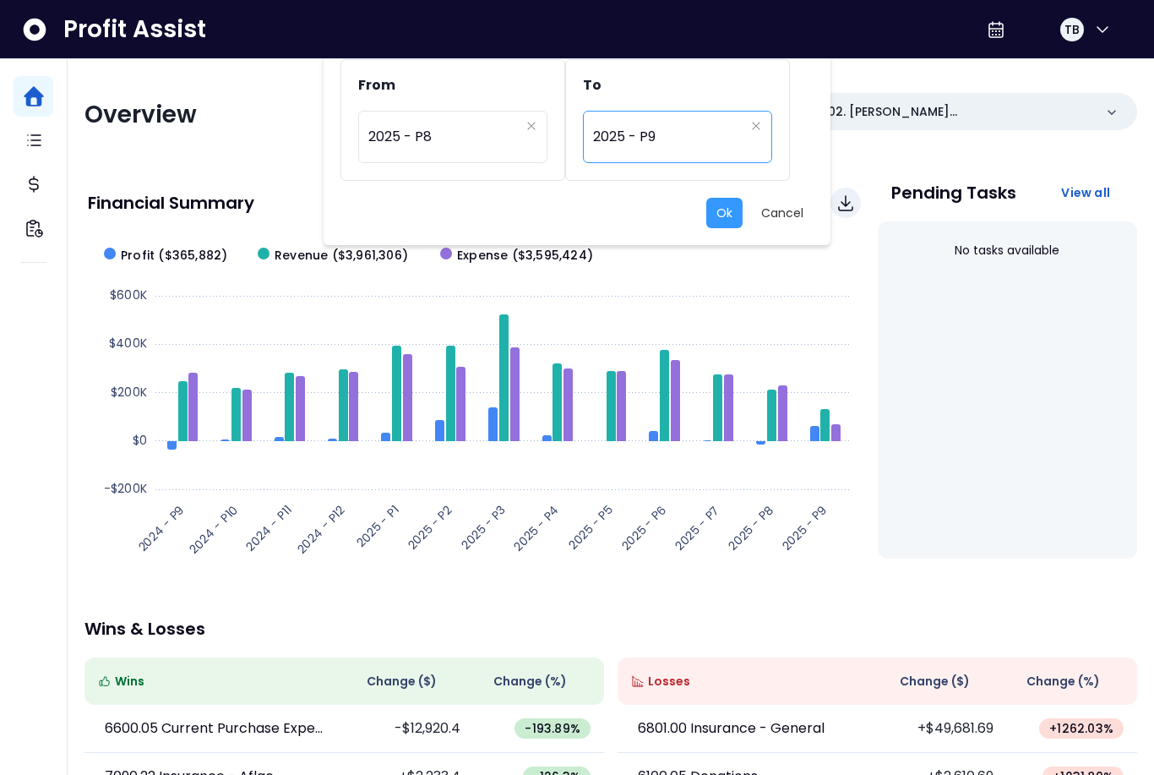
click at [721, 139] on span "2025 - P9" at bounding box center [668, 136] width 151 height 39
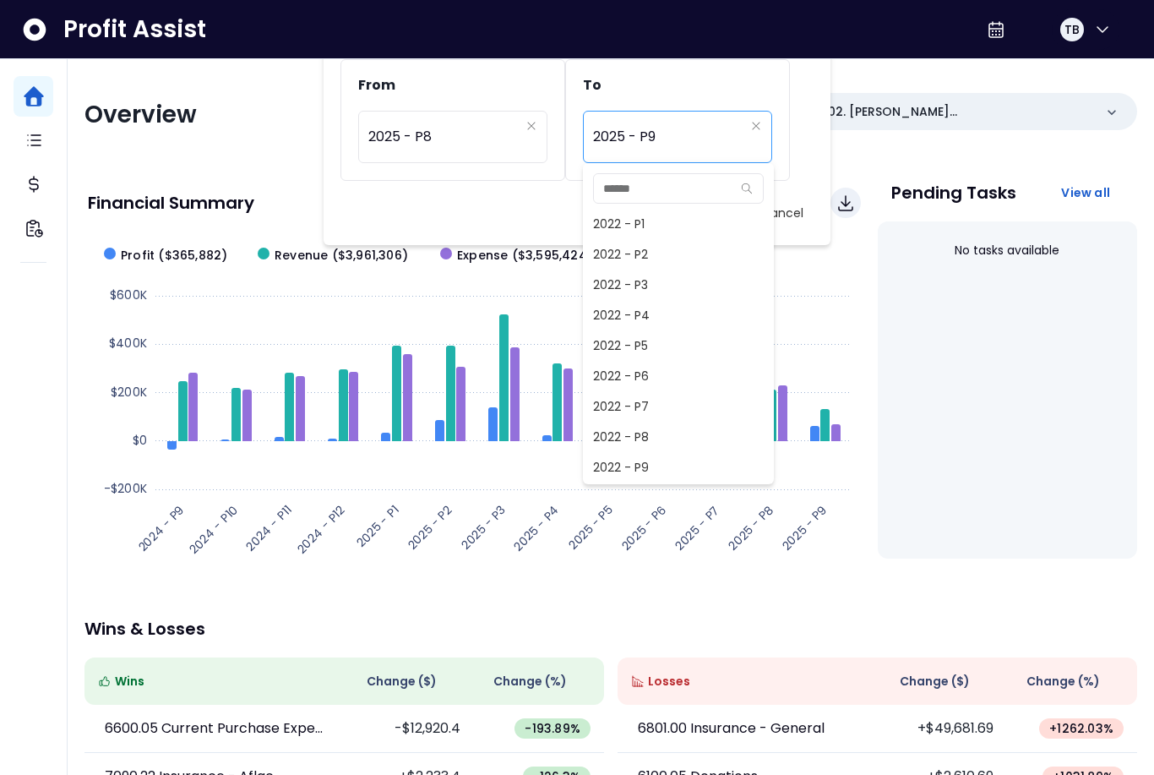
scroll to position [1095, 0]
click at [642, 440] on span "2025 - P8" at bounding box center [678, 437] width 191 height 30
type input "*********"
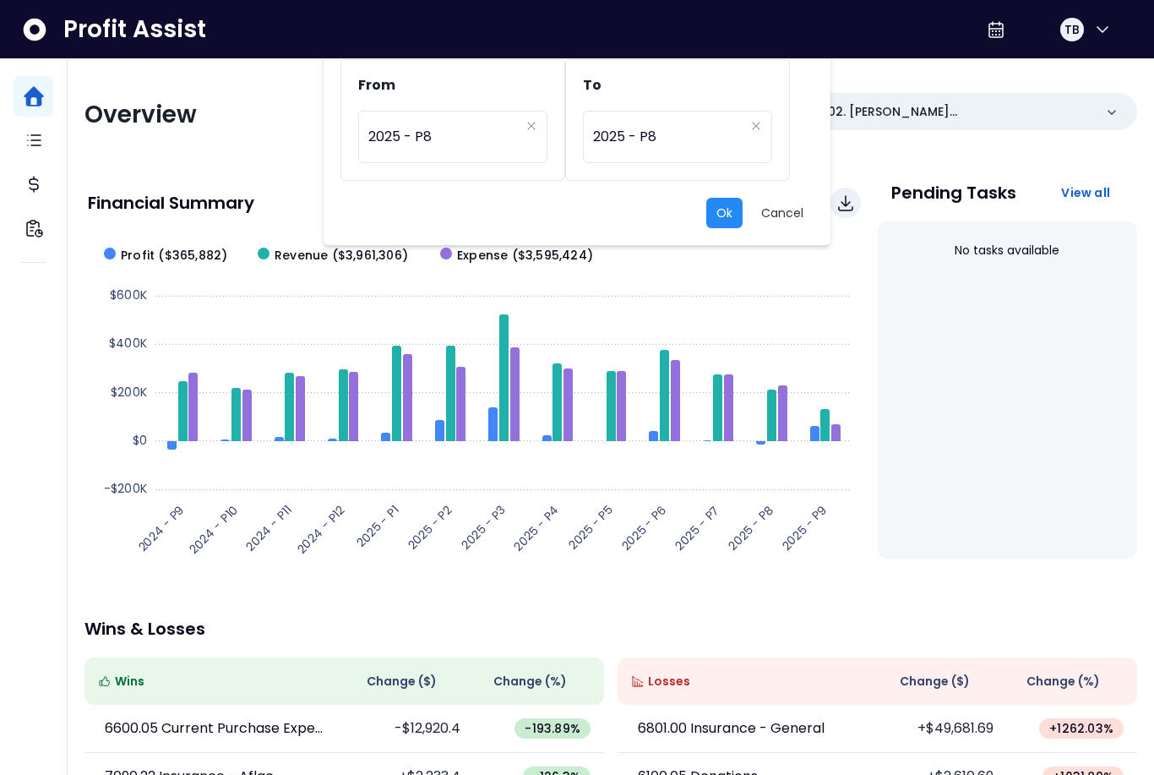
click at [719, 225] on button "Ok" at bounding box center [724, 213] width 36 height 30
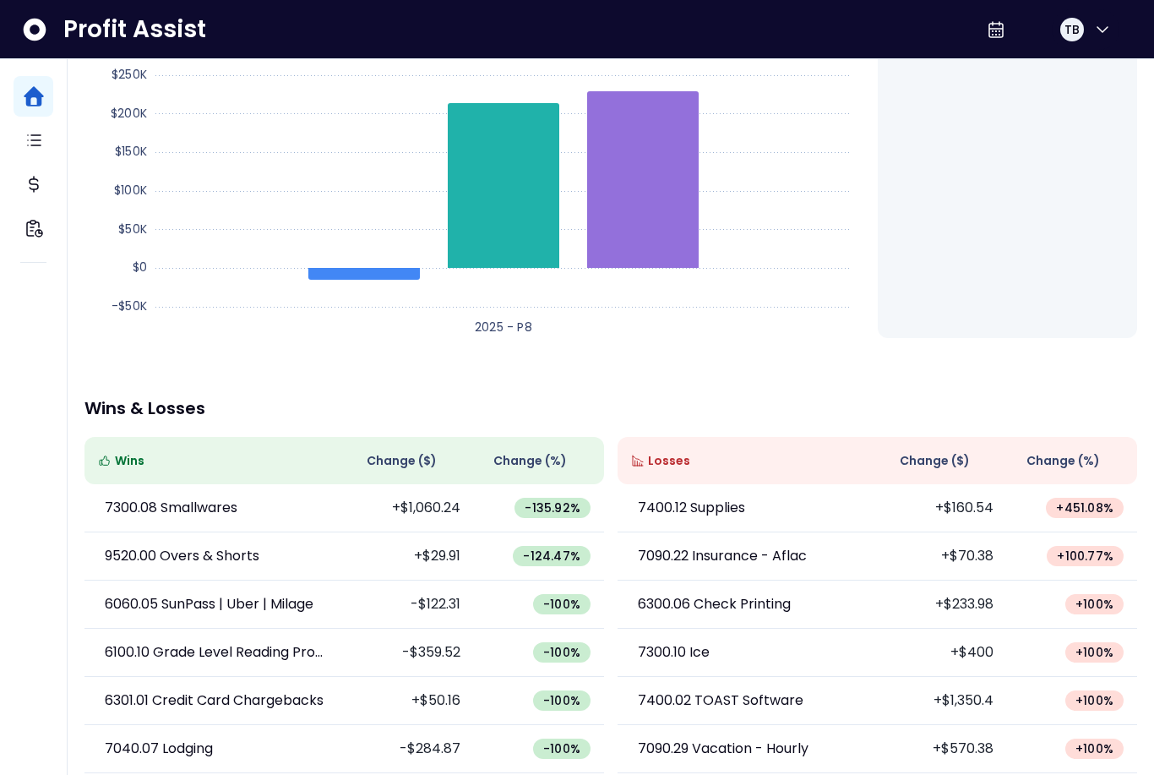
scroll to position [231, 0]
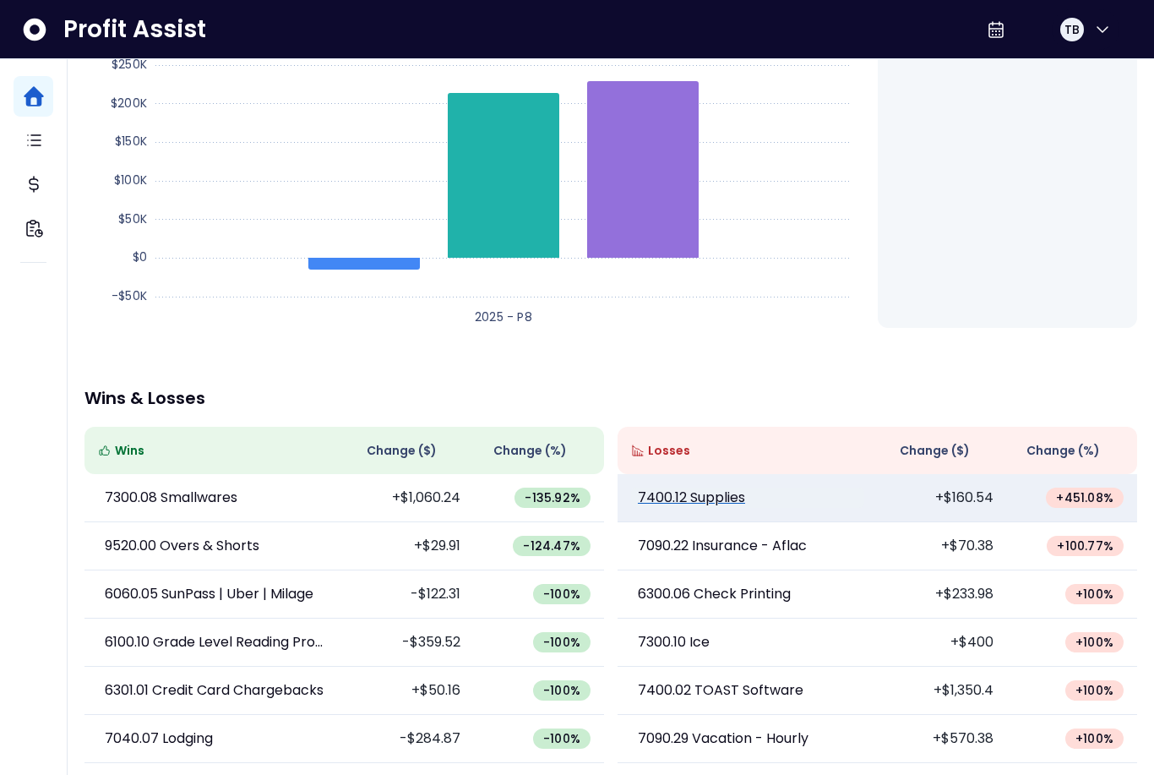
click at [713, 490] on p "7400.12 Supplies" at bounding box center [691, 497] width 107 height 20
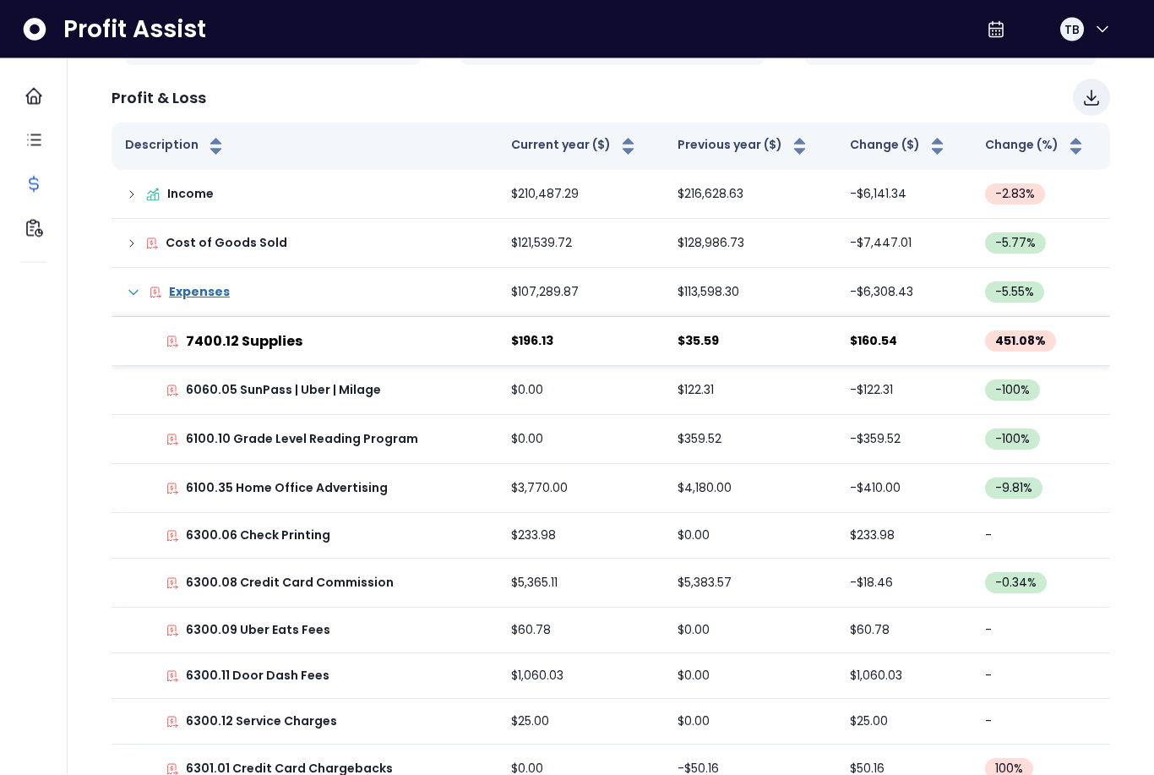
scroll to position [202, 0]
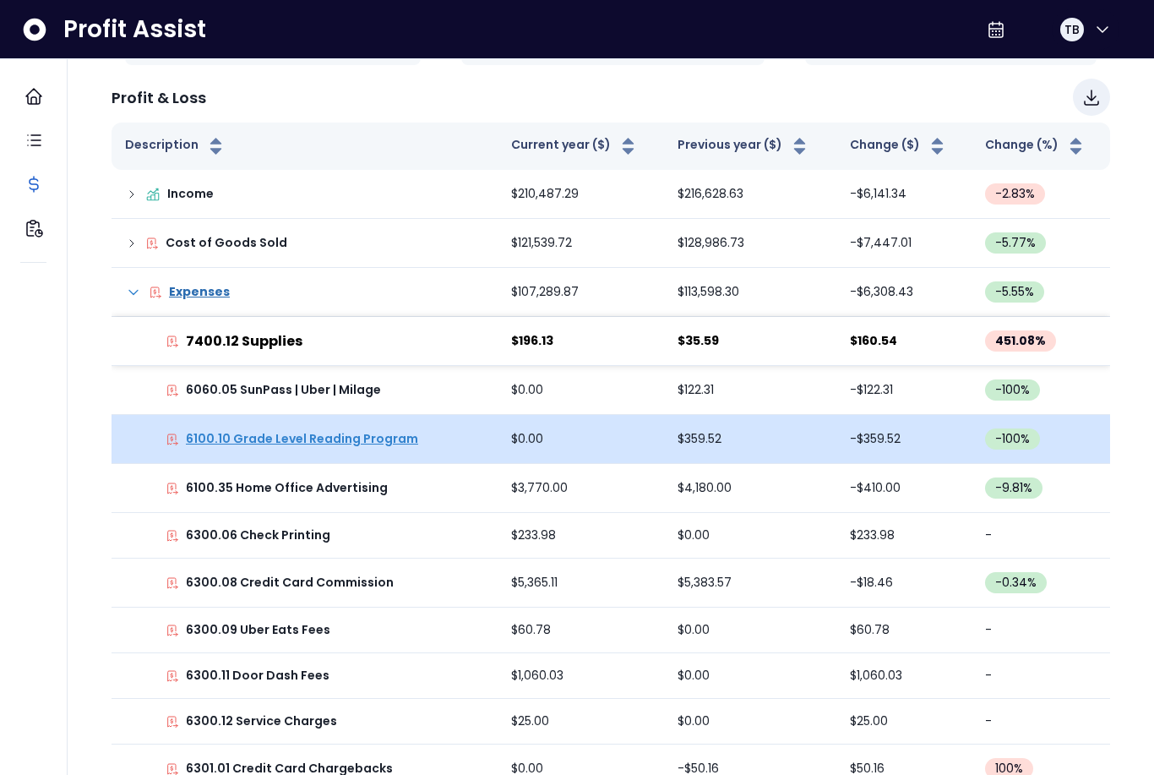
click at [272, 434] on p "6100.10 Grade Level Reading Program" at bounding box center [302, 439] width 232 height 18
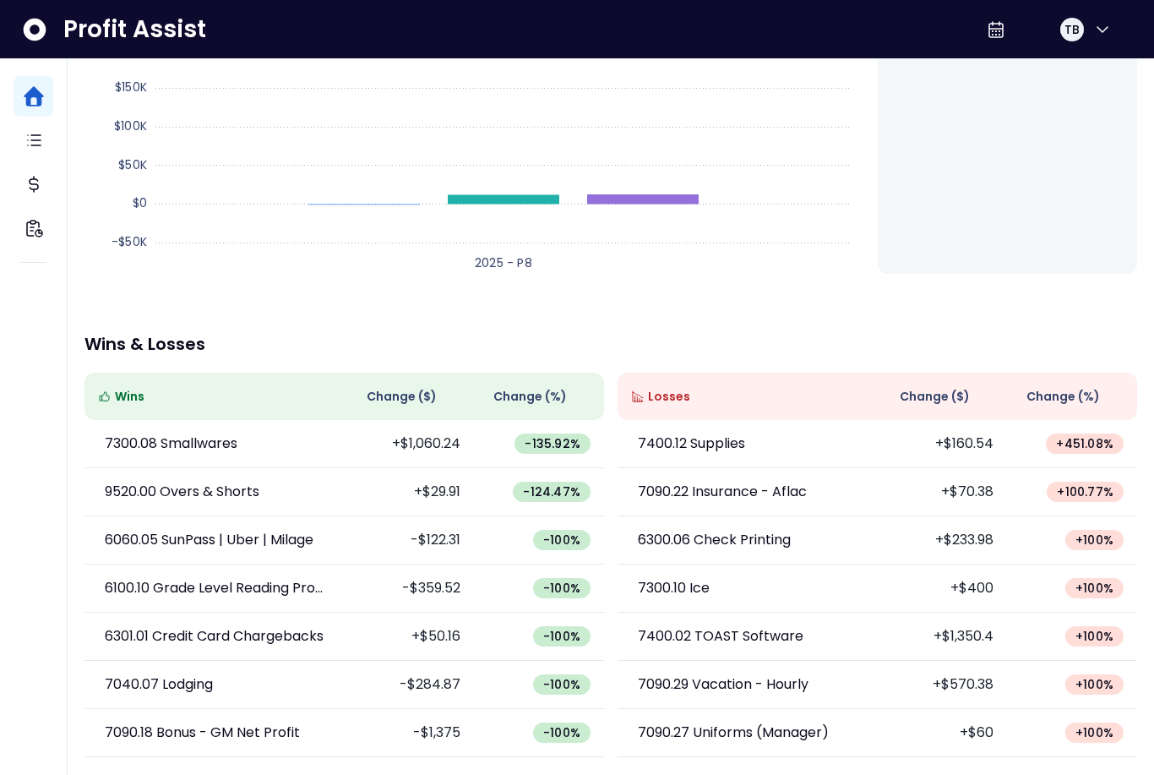
scroll to position [136, 0]
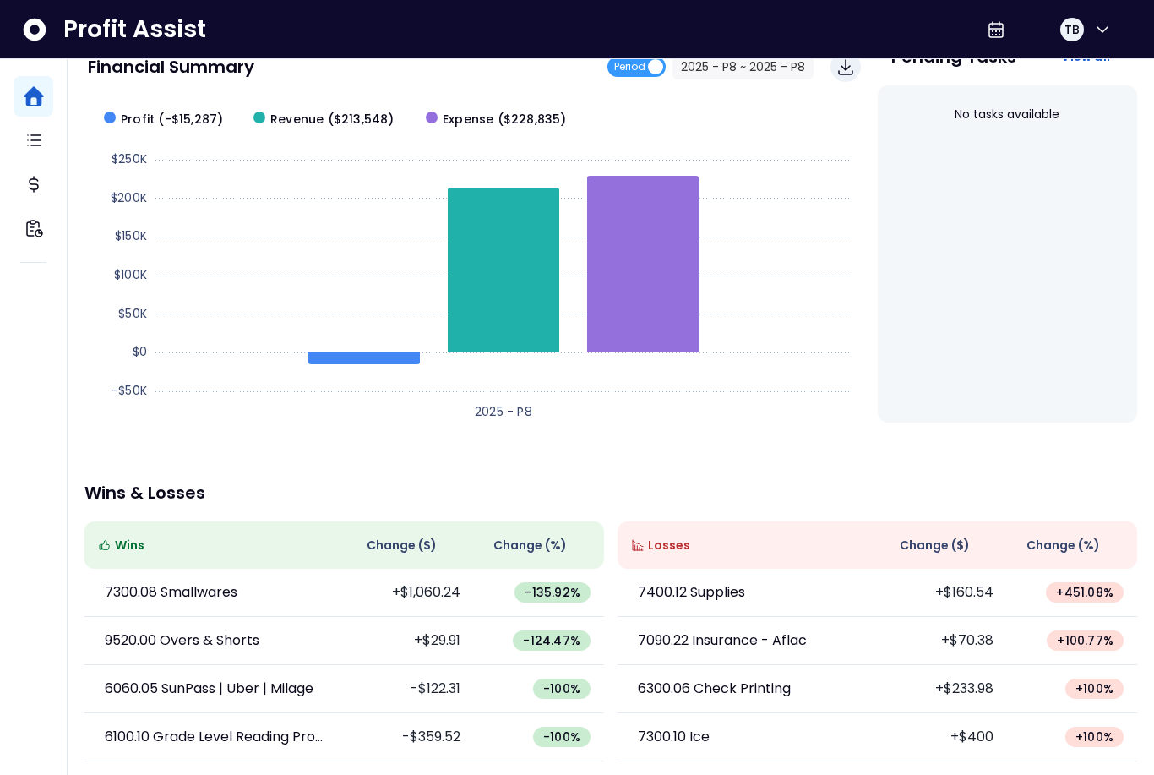
click at [948, 555] on th "Change ( $ )" at bounding box center [943, 544] width 130 height 47
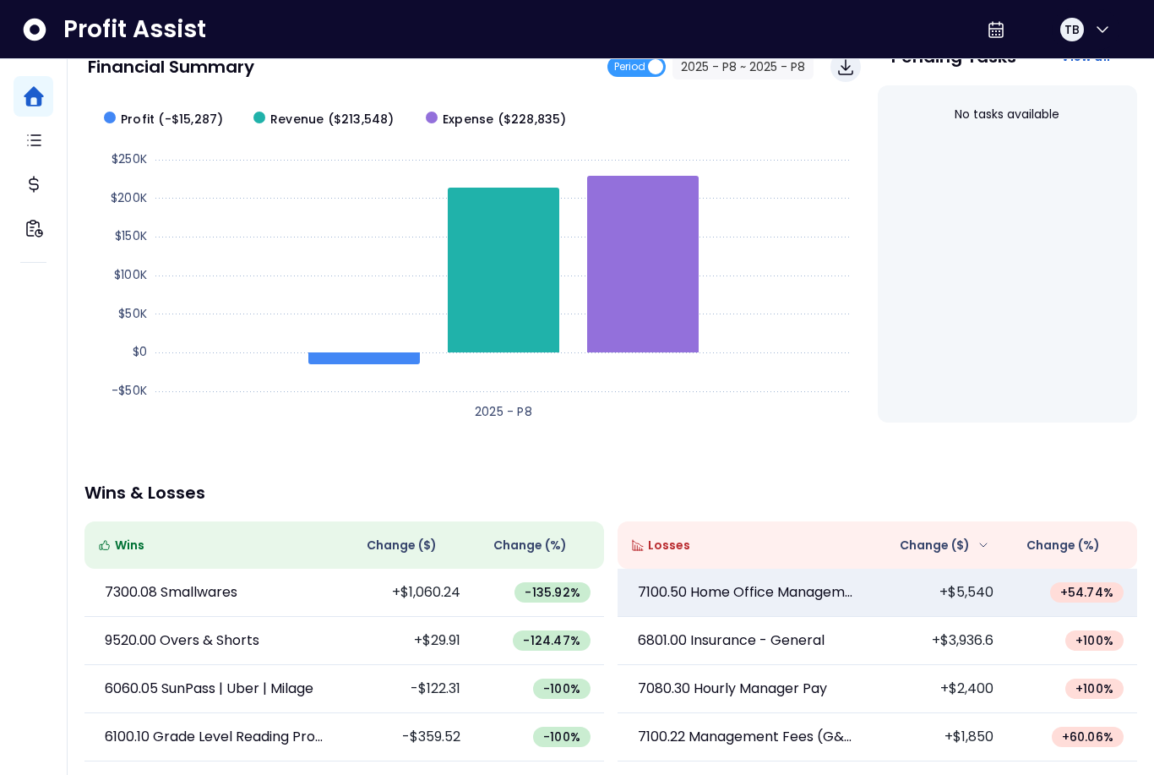
click at [884, 609] on td "+$5,540" at bounding box center [943, 593] width 130 height 48
click at [884, 596] on td "+$5,540" at bounding box center [943, 593] width 130 height 48
click at [862, 596] on link "7100.50 Home Office Management Salaries" at bounding box center [747, 592] width 233 height 20
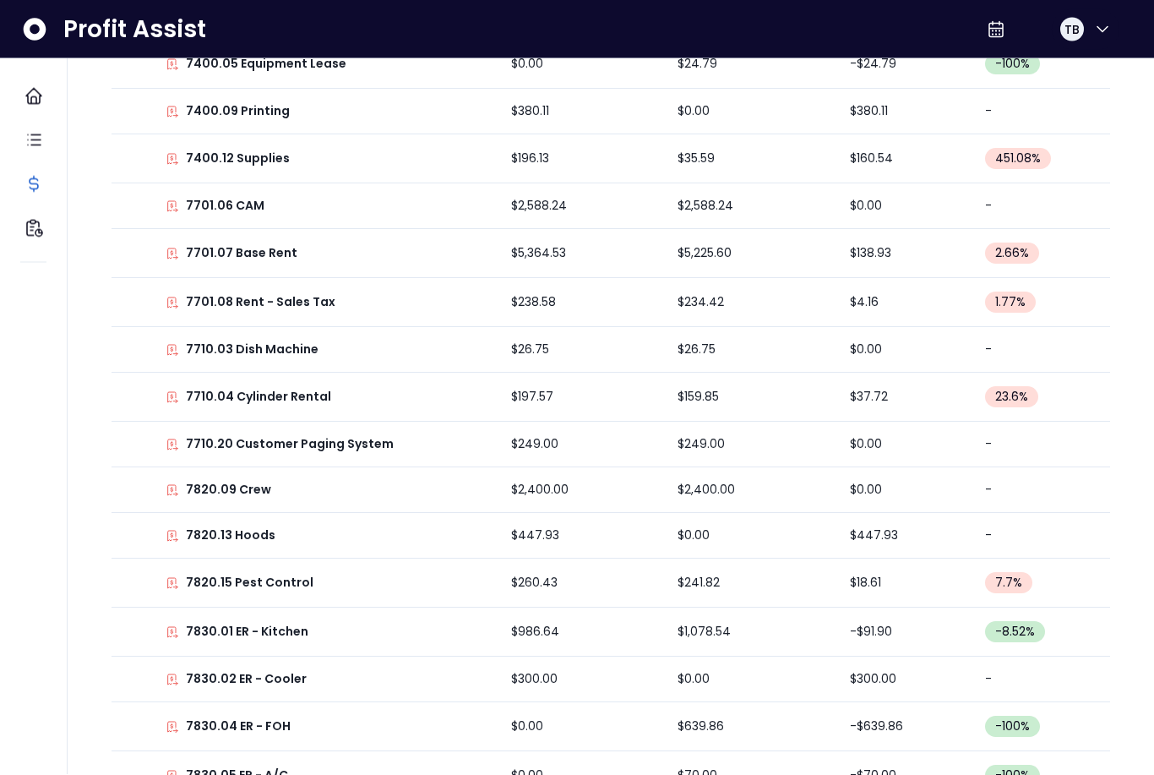
scroll to position [2790, 0]
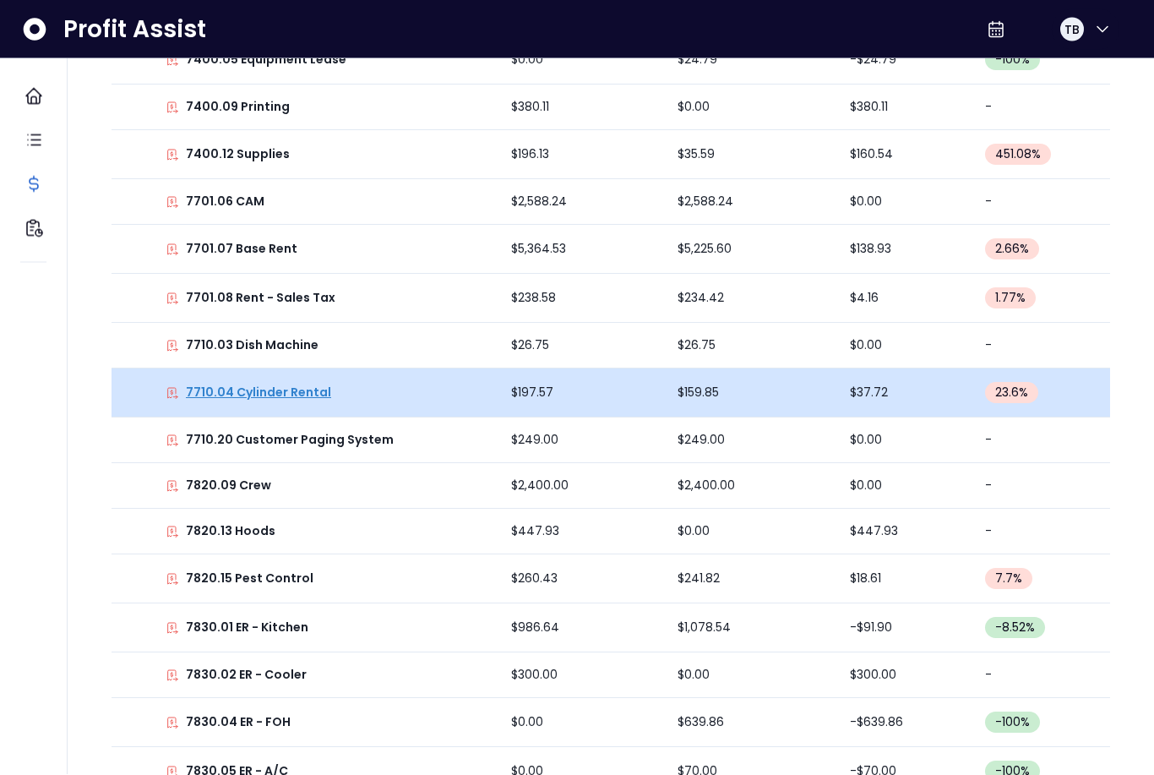
click at [215, 388] on p "7710.04 Cylinder Rental" at bounding box center [258, 393] width 145 height 18
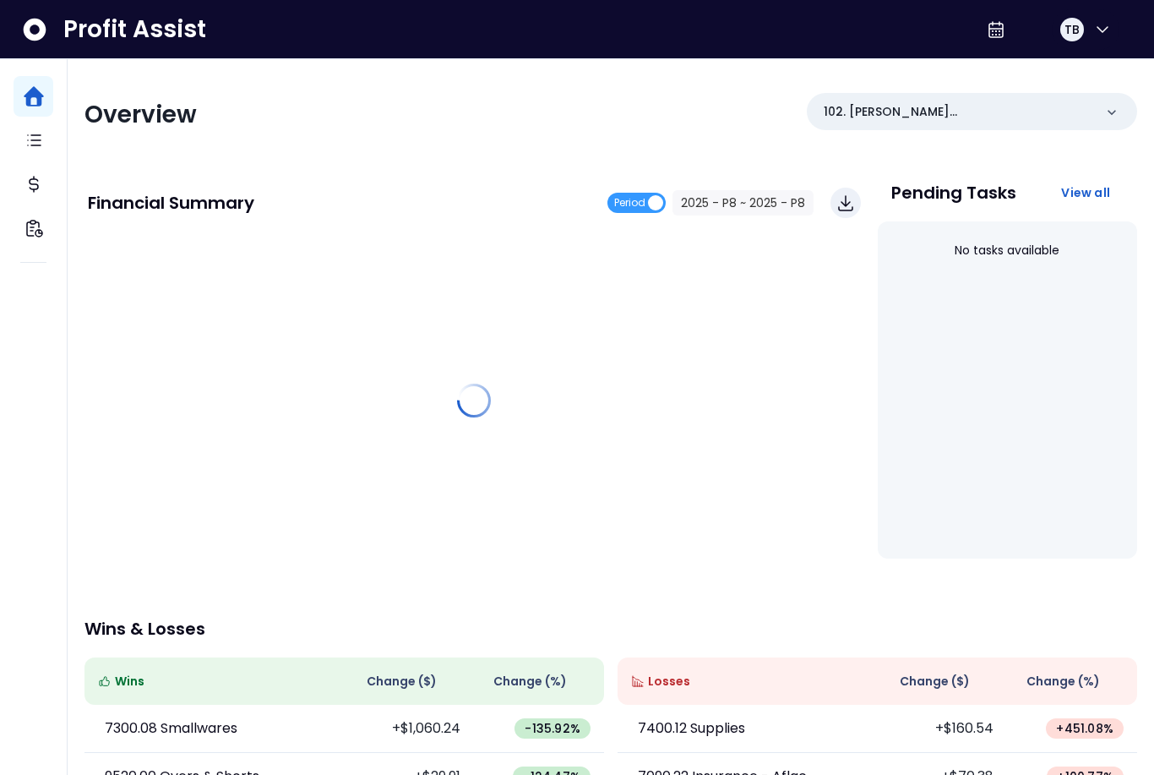
scroll to position [136, 0]
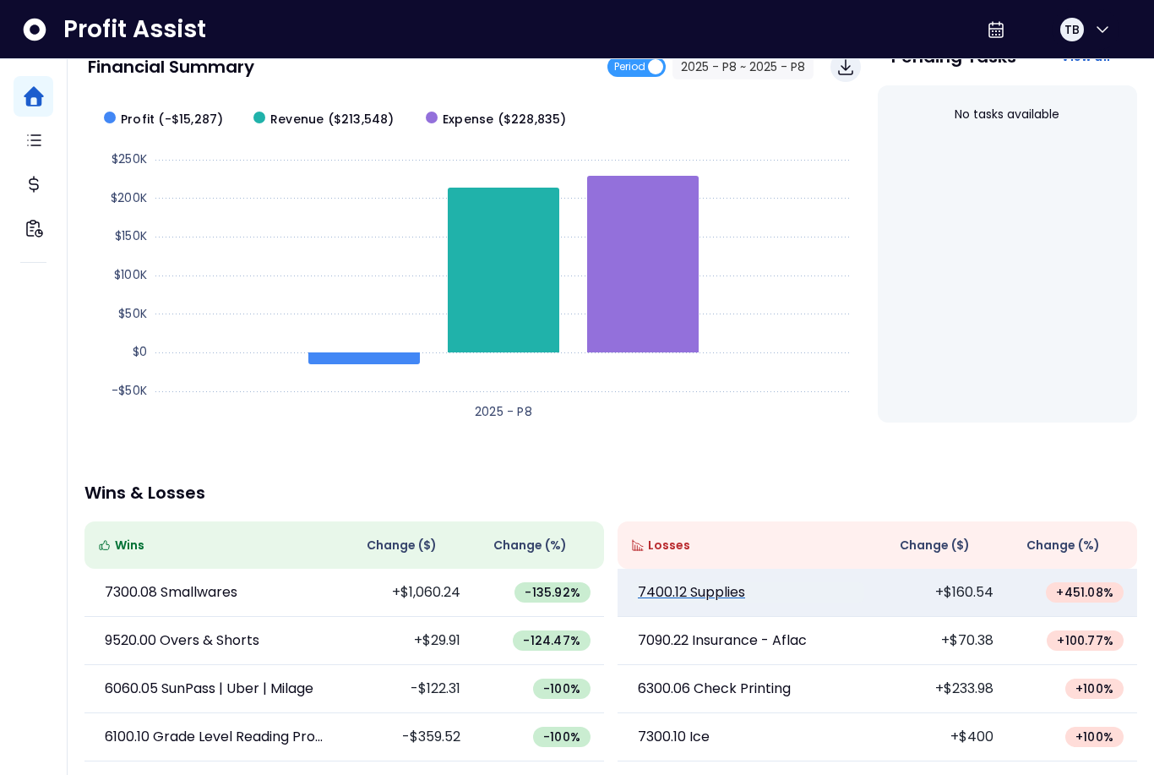
click at [711, 601] on p "7400.12 Supplies" at bounding box center [691, 592] width 107 height 20
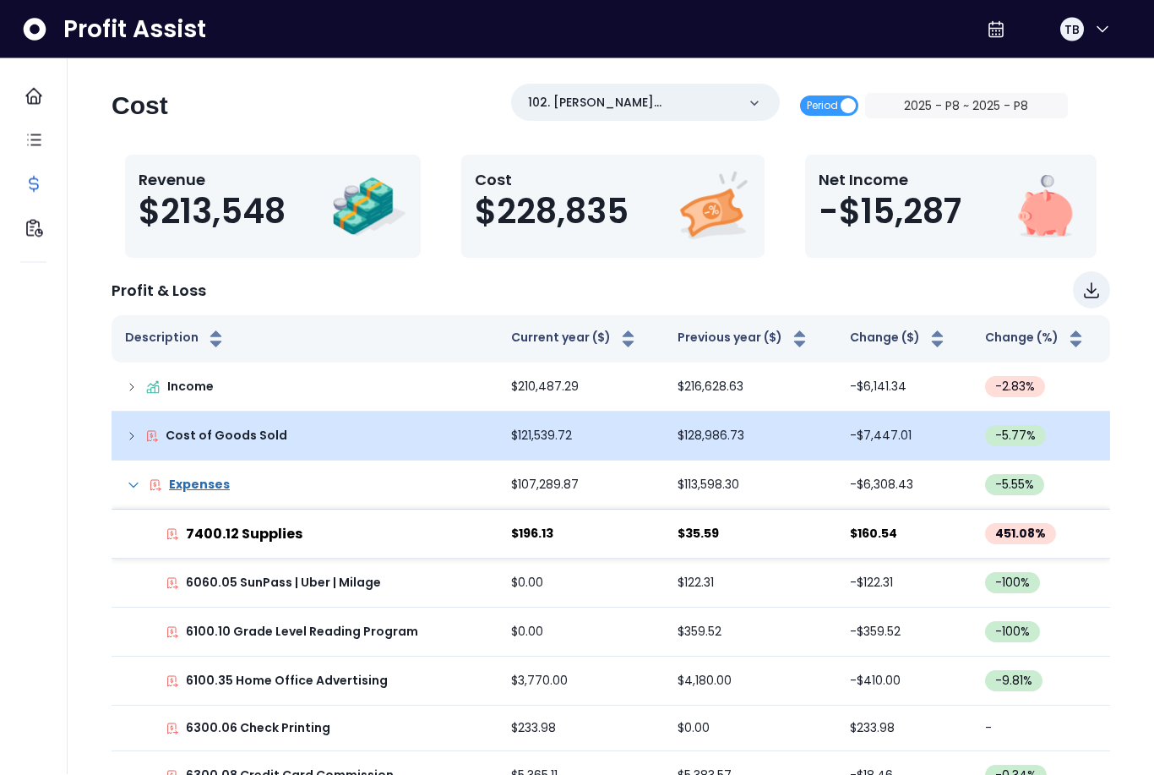
click at [128, 437] on icon at bounding box center [132, 437] width 14 height 14
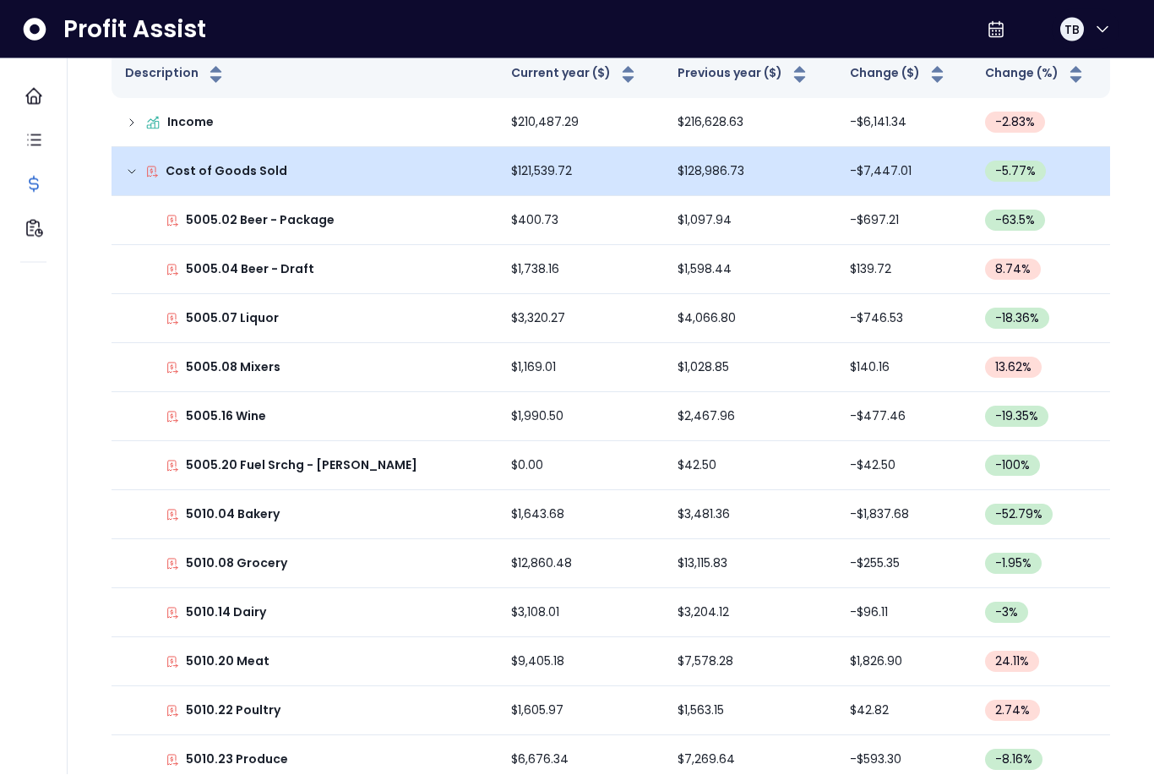
scroll to position [281, 0]
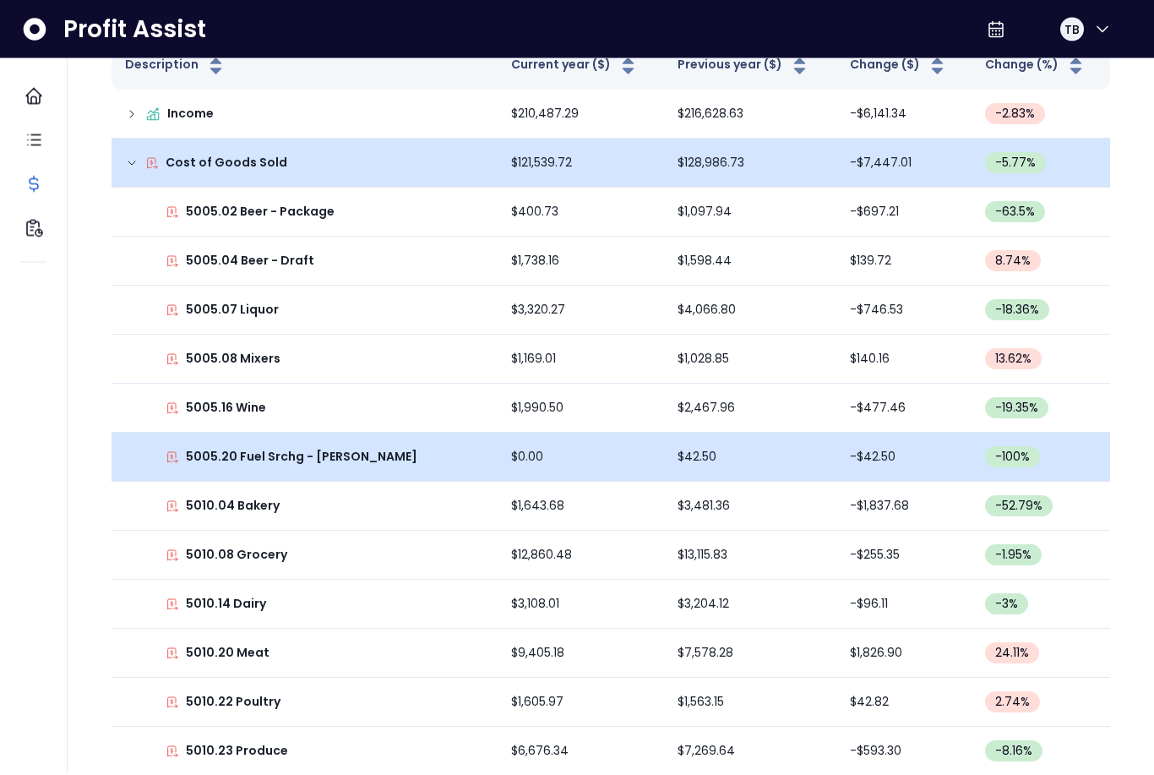
click at [600, 456] on td "$0.00" at bounding box center [581, 457] width 167 height 49
click at [588, 449] on td "$0.00" at bounding box center [581, 457] width 167 height 49
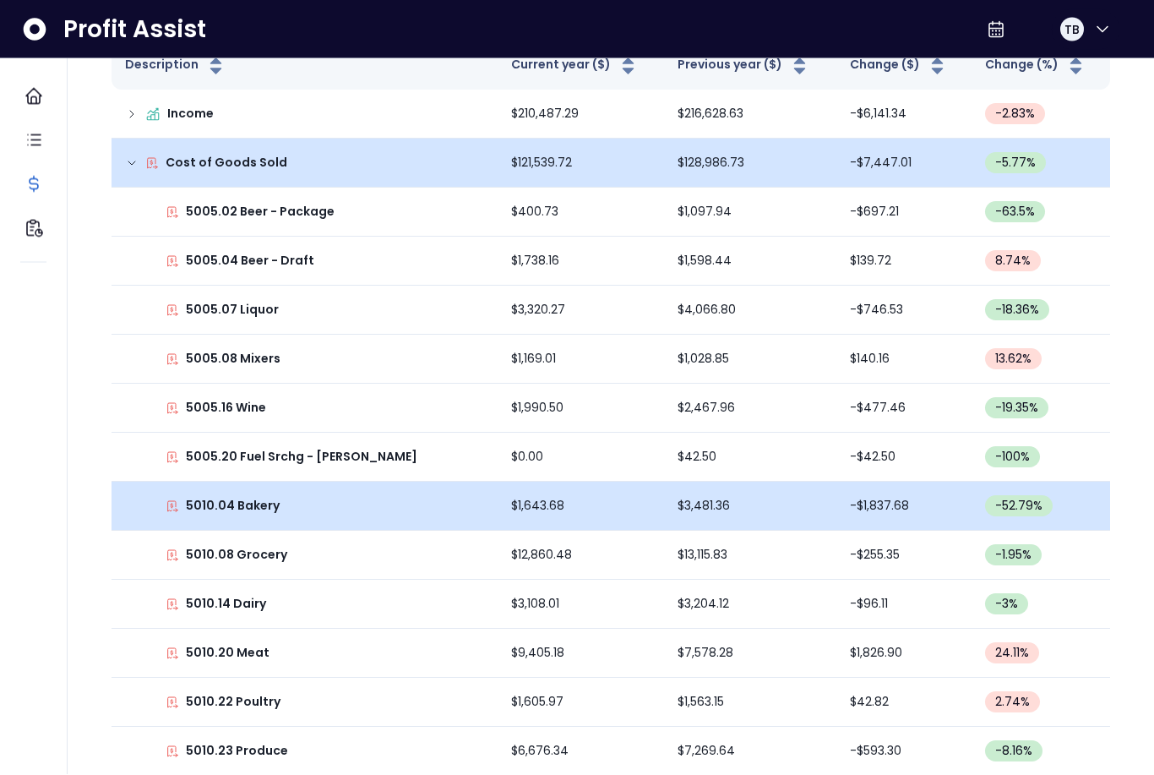
click at [461, 485] on td "5010.04 Bakery" at bounding box center [305, 506] width 386 height 49
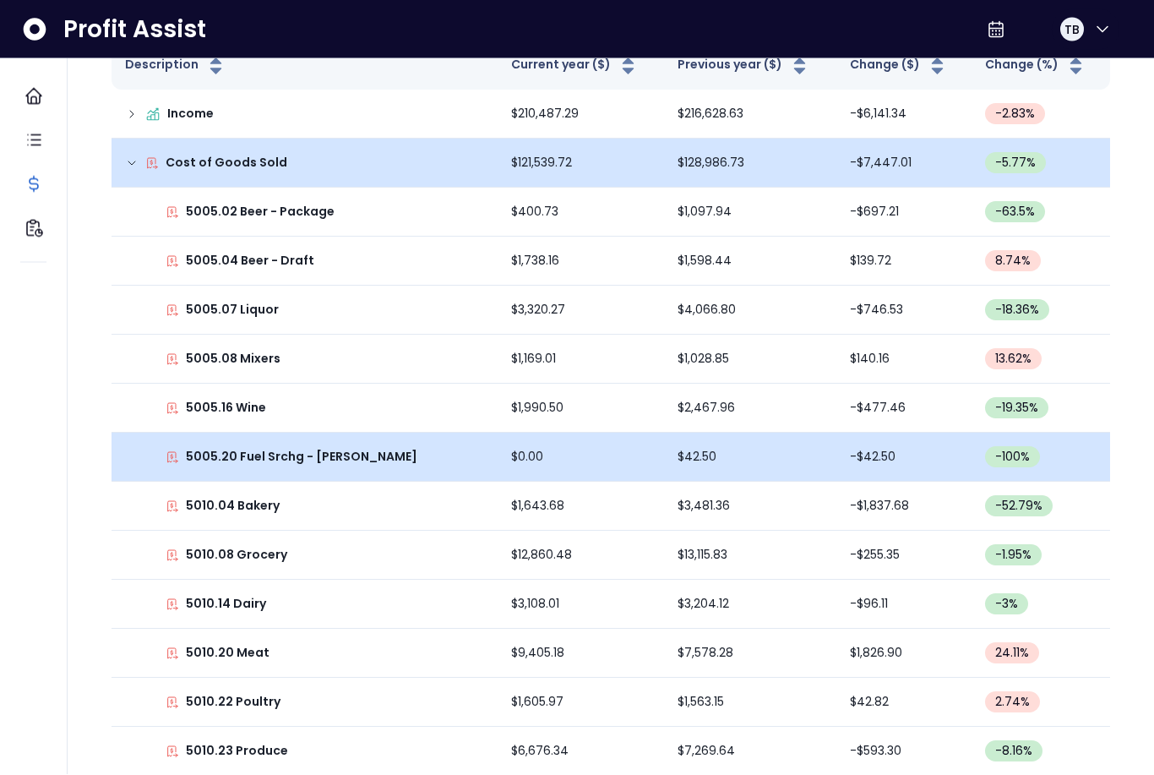
click at [447, 472] on td "5005.20 Fuel Srchg - Bev" at bounding box center [305, 457] width 386 height 49
click at [437, 465] on div "5005.20 Fuel Srchg - Bev" at bounding box center [304, 458] width 359 height 18
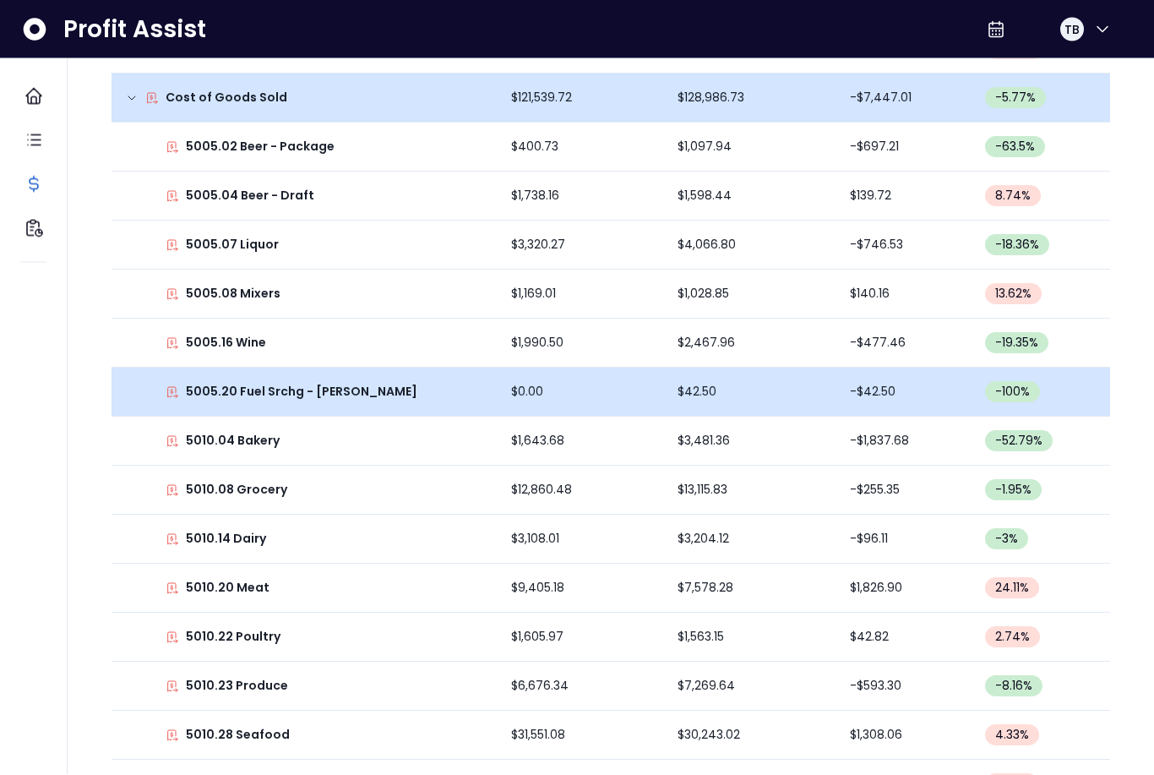
scroll to position [347, 0]
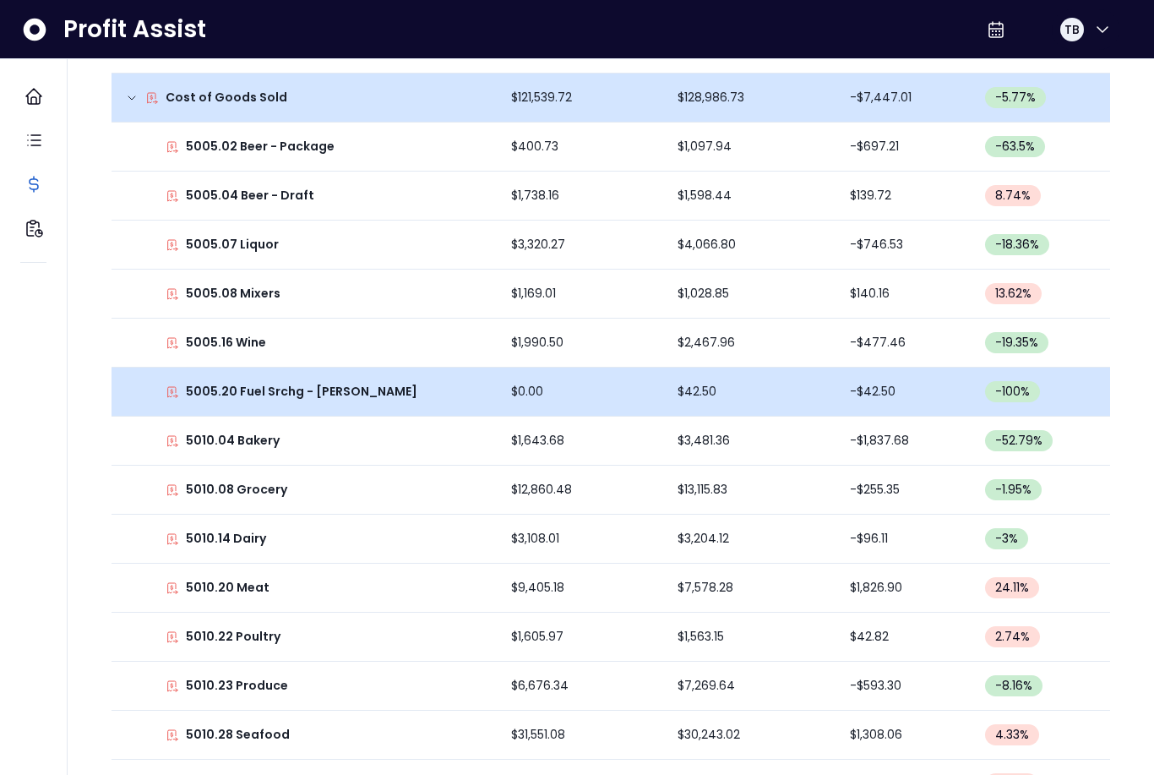
click at [411, 398] on div "5005.20 Fuel Srchg - Bev" at bounding box center [304, 392] width 359 height 18
click at [332, 389] on p "5005.20 Fuel Srchg - Bev" at bounding box center [301, 392] width 231 height 18
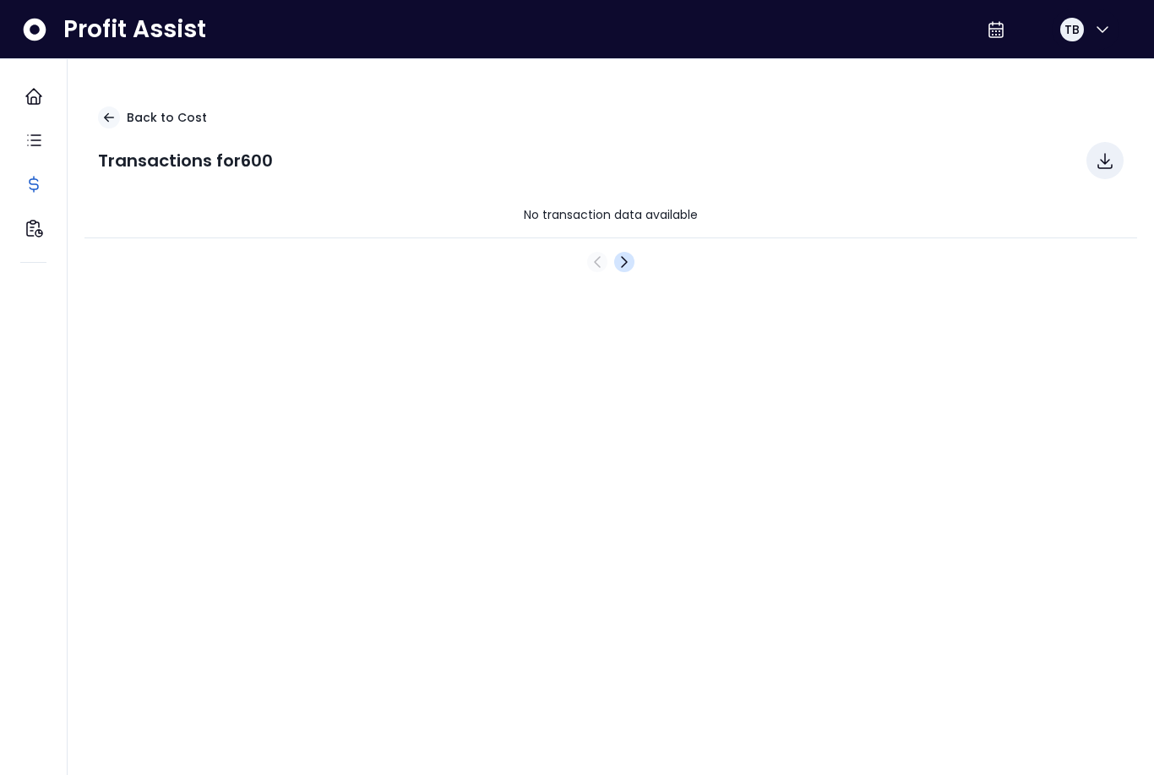
click at [623, 270] on icon "Next" at bounding box center [624, 262] width 20 height 20
click at [602, 266] on icon "Previous" at bounding box center [597, 262] width 20 height 20
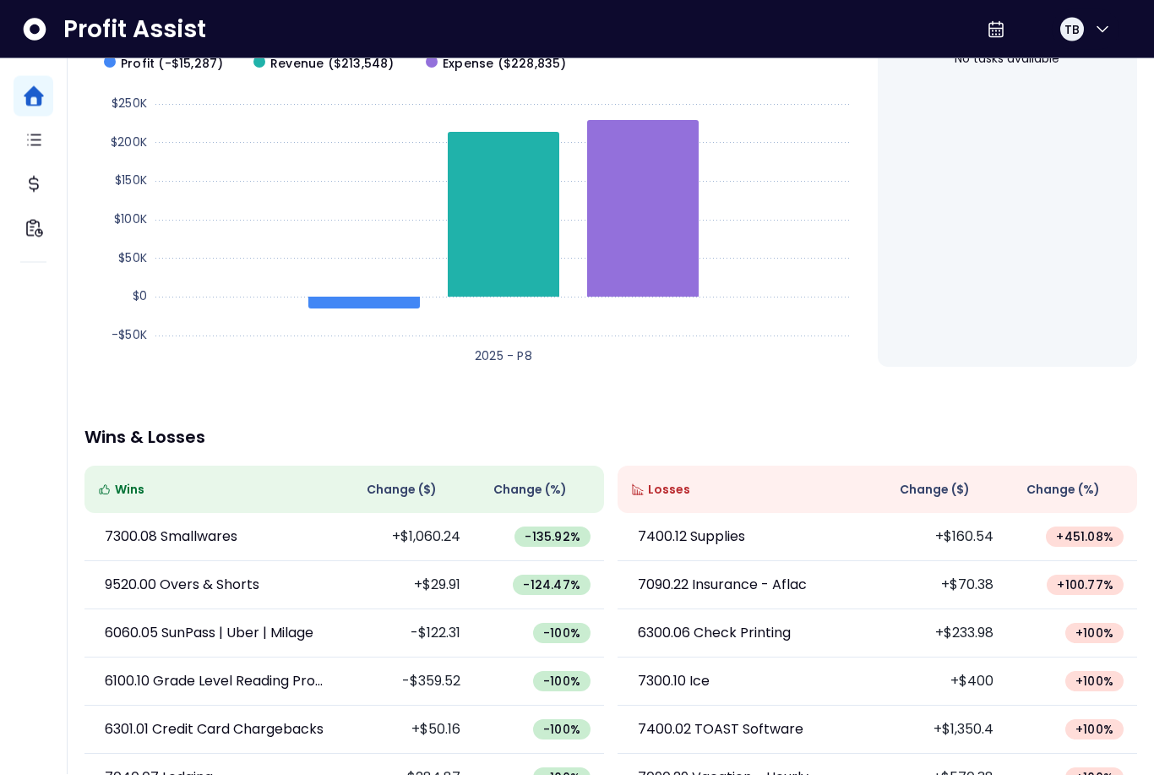
scroll to position [192, 0]
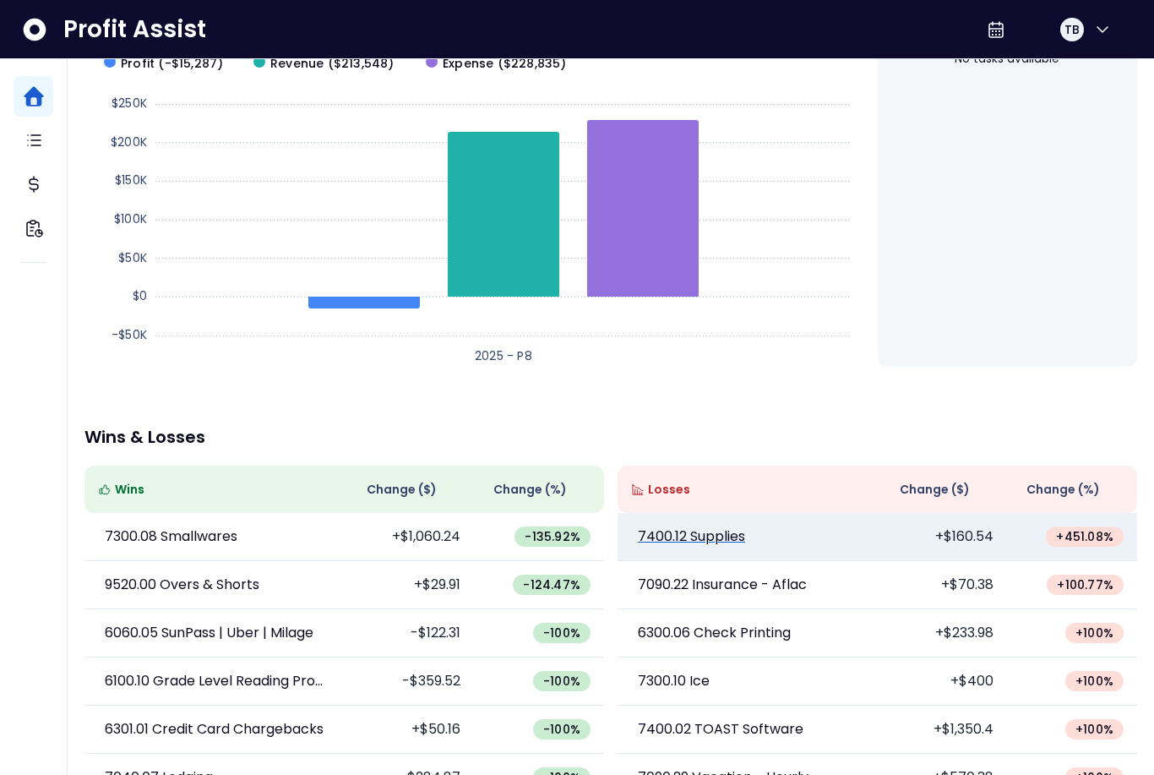
click at [718, 545] on p "7400.12 Supplies" at bounding box center [691, 536] width 107 height 20
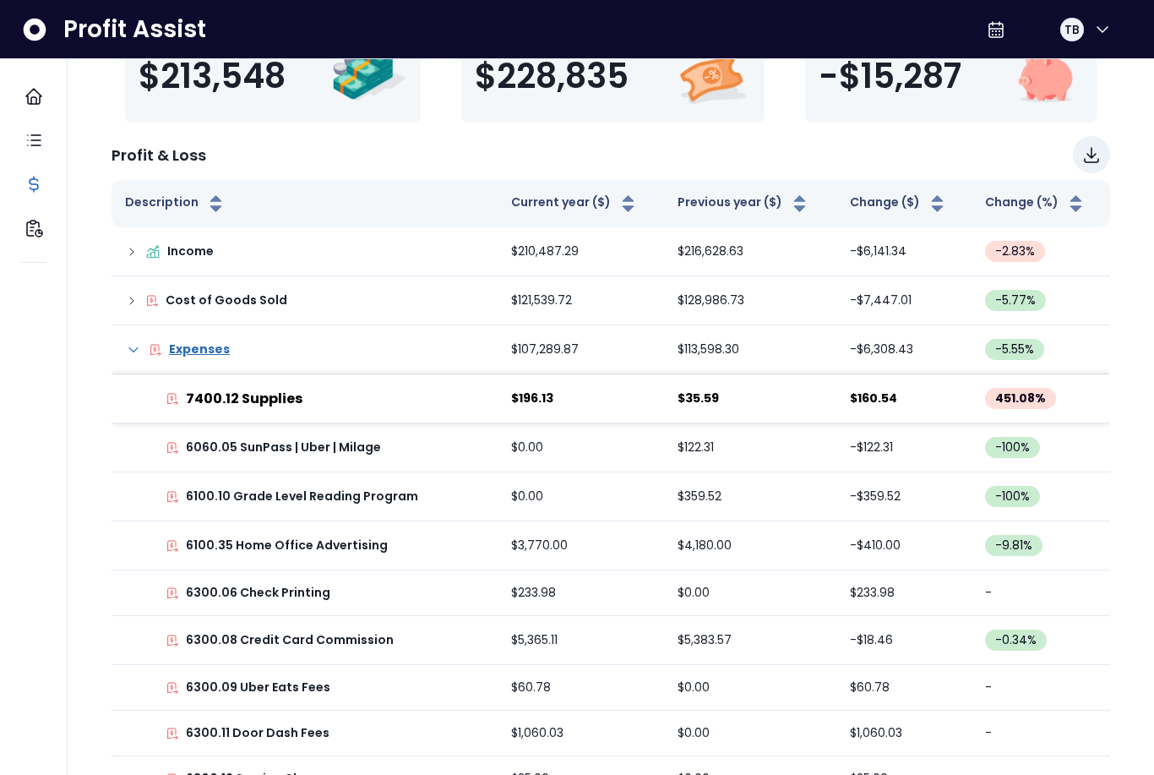
scroll to position [167, 0]
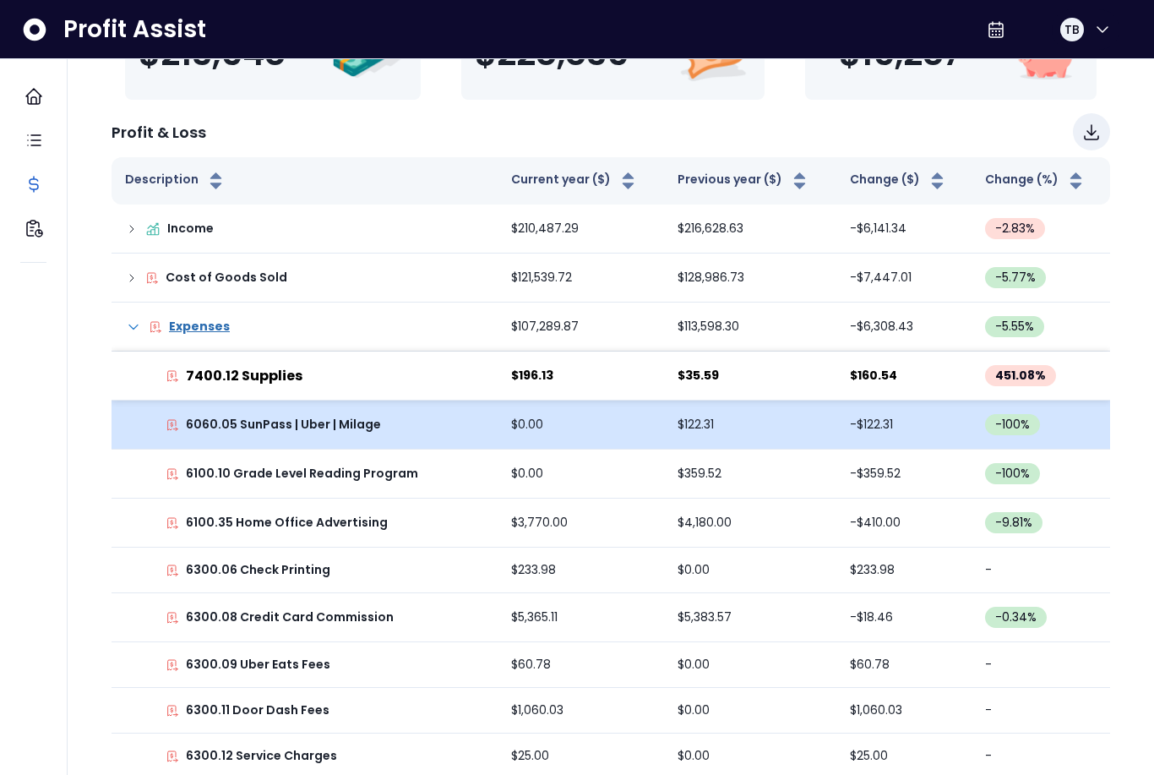
click at [711, 425] on td "$122.31" at bounding box center [750, 424] width 172 height 49
